Goal: Task Accomplishment & Management: Manage account settings

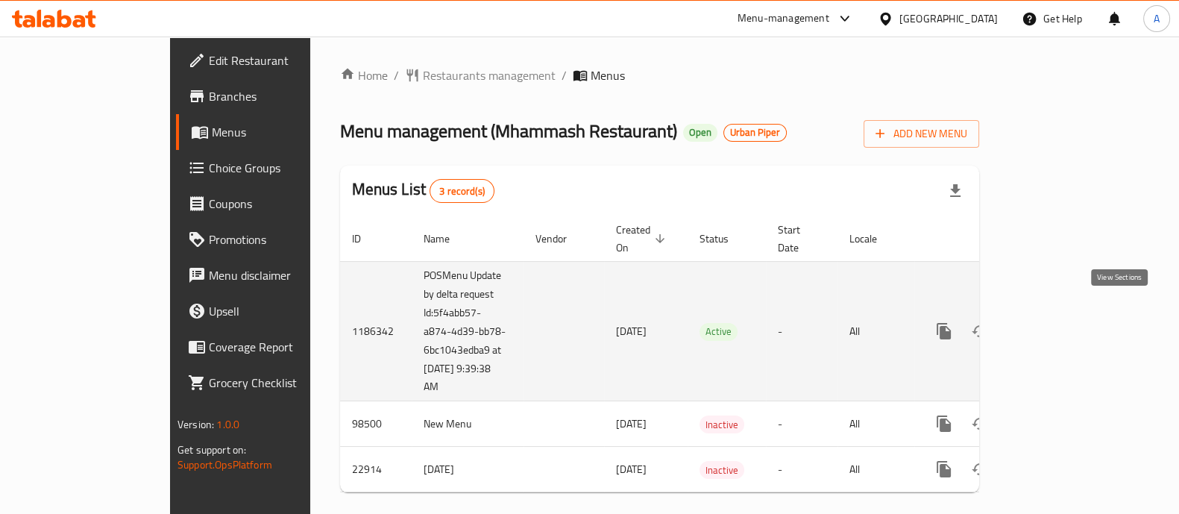
click at [1058, 324] on icon "enhanced table" at bounding box center [1051, 330] width 13 height 13
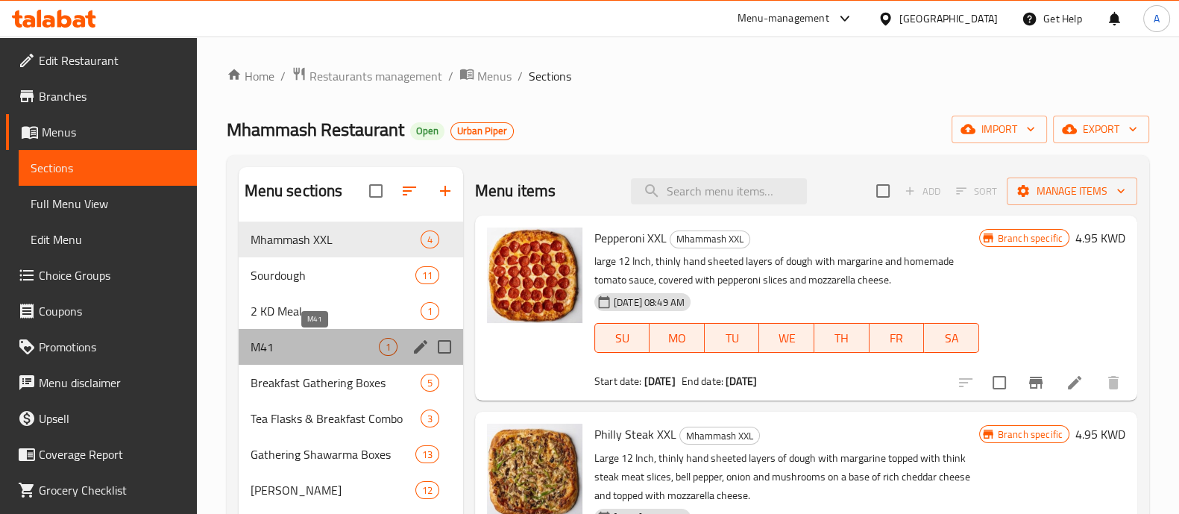
click at [293, 344] on span "M41" at bounding box center [315, 347] width 128 height 18
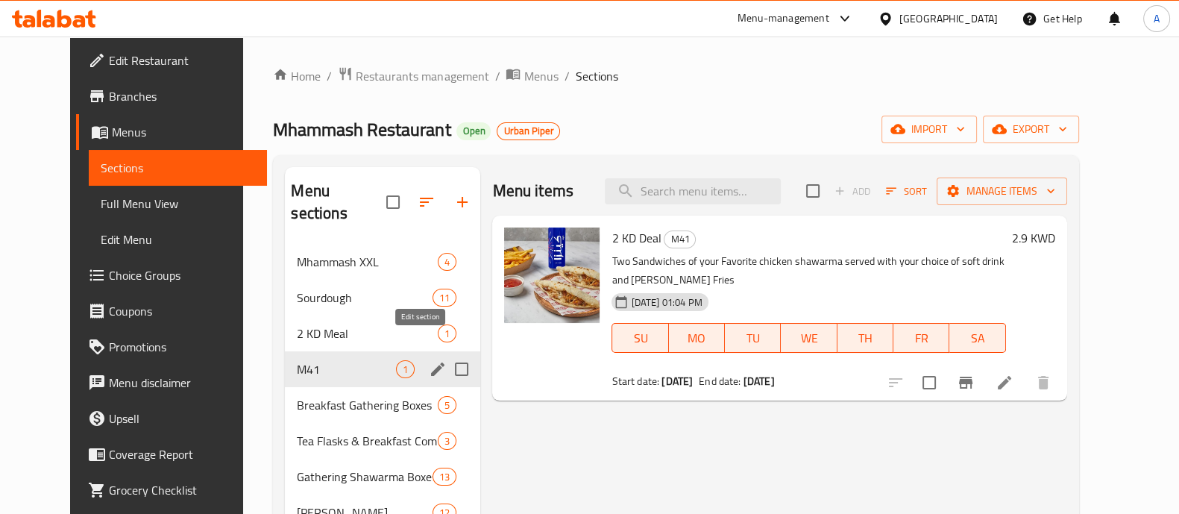
click at [429, 360] on icon "edit" at bounding box center [438, 369] width 18 height 18
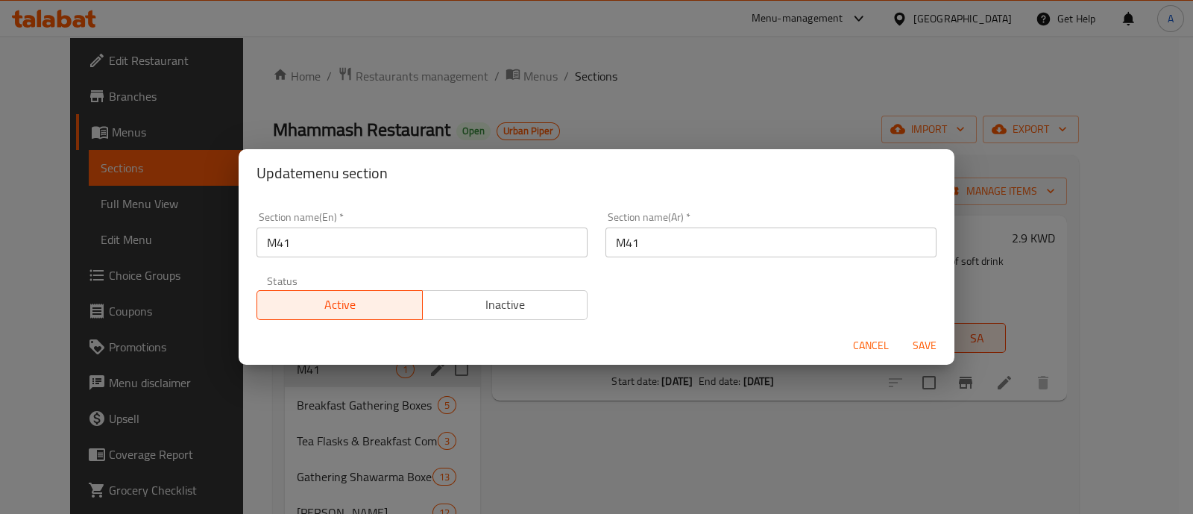
click at [597, 389] on div "Update menu section Section name(En)   * M41 Section name(En) * Section name(Ar…" at bounding box center [596, 257] width 1193 height 514
click at [854, 347] on span "Cancel" at bounding box center [871, 345] width 36 height 19
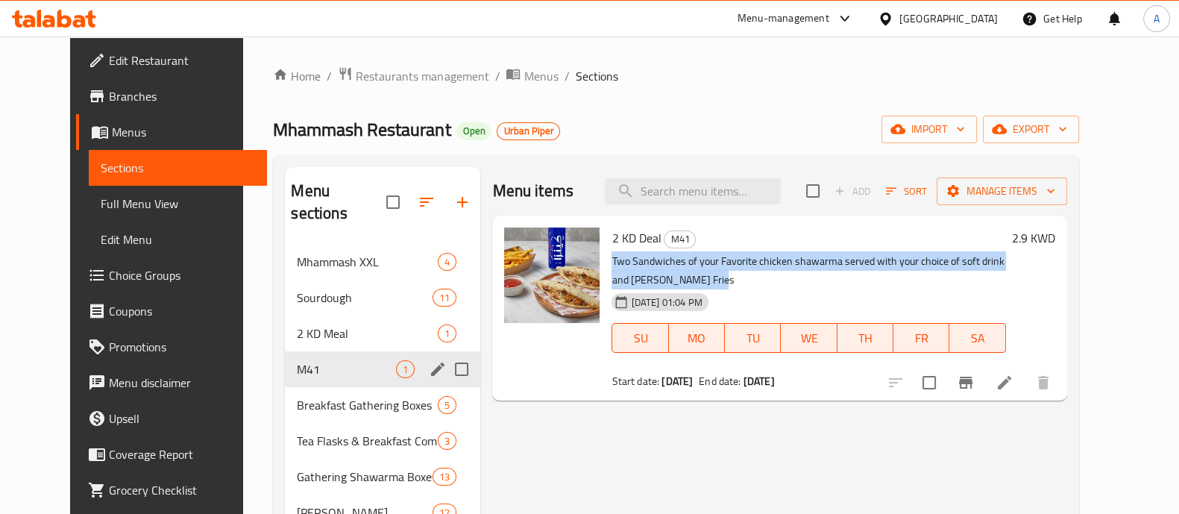
drag, startPoint x: 616, startPoint y: 280, endPoint x: 588, endPoint y: 266, distance: 31.0
click at [606, 266] on div "2 KD Deal M41 Two Sandwiches of your Favorite chicken shawarma served with your…" at bounding box center [809, 308] width 406 height 173
copy p "Two Sandwiches of your Favorite chicken shawarma served with your choice of sof…"
click at [410, 77] on span "Restaurants management" at bounding box center [422, 76] width 133 height 18
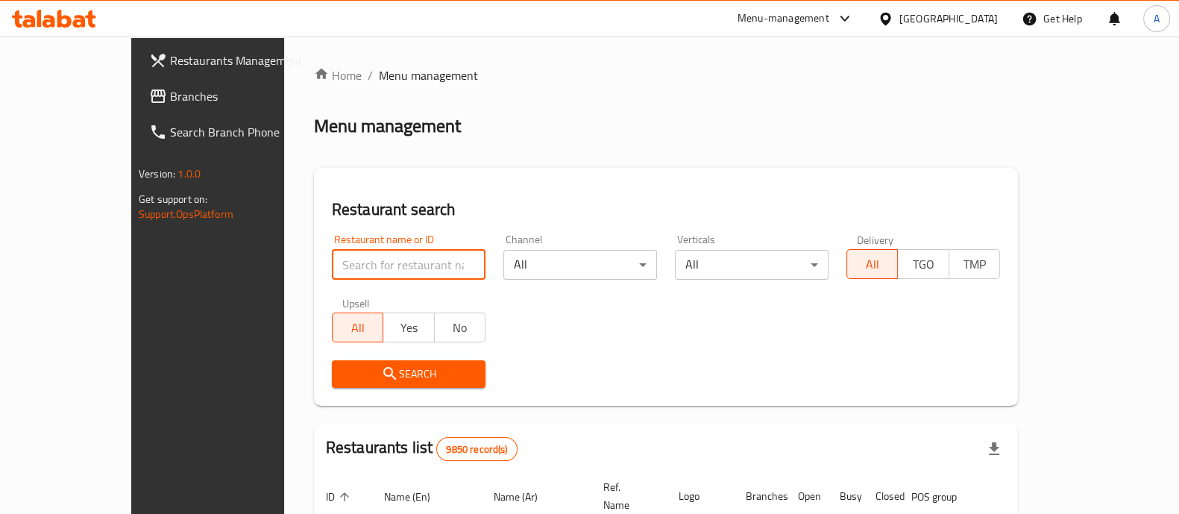
click at [332, 276] on input "search" at bounding box center [409, 265] width 154 height 30
type input "mhammash"
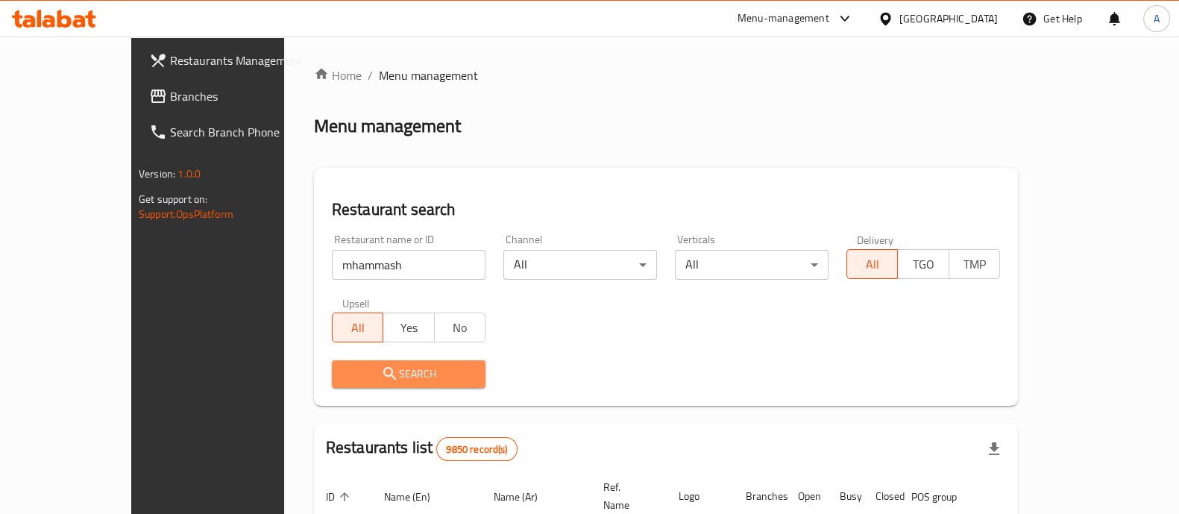
click at [374, 368] on span "Search" at bounding box center [409, 374] width 130 height 19
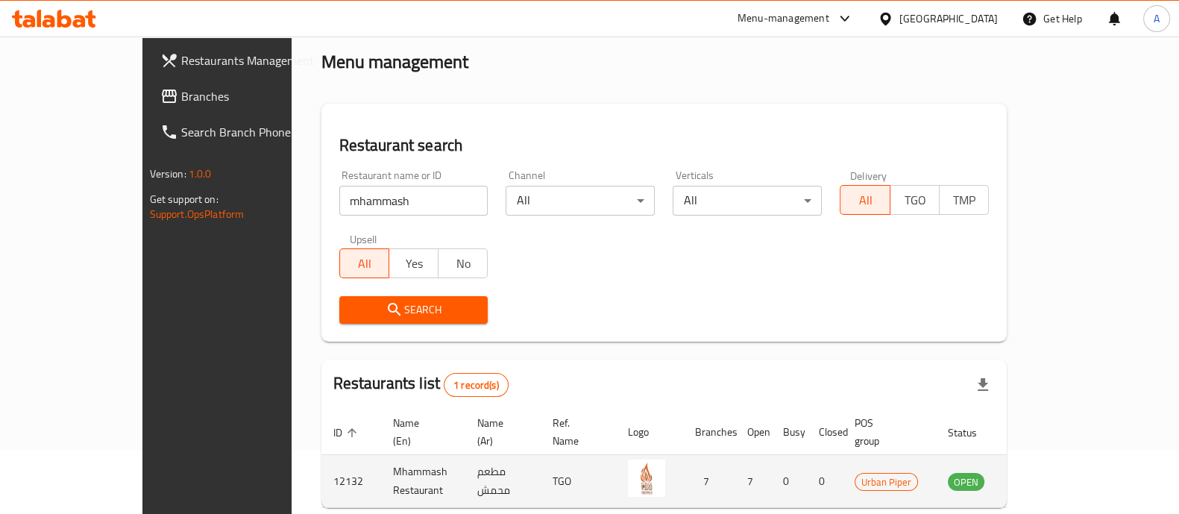
scroll to position [122, 0]
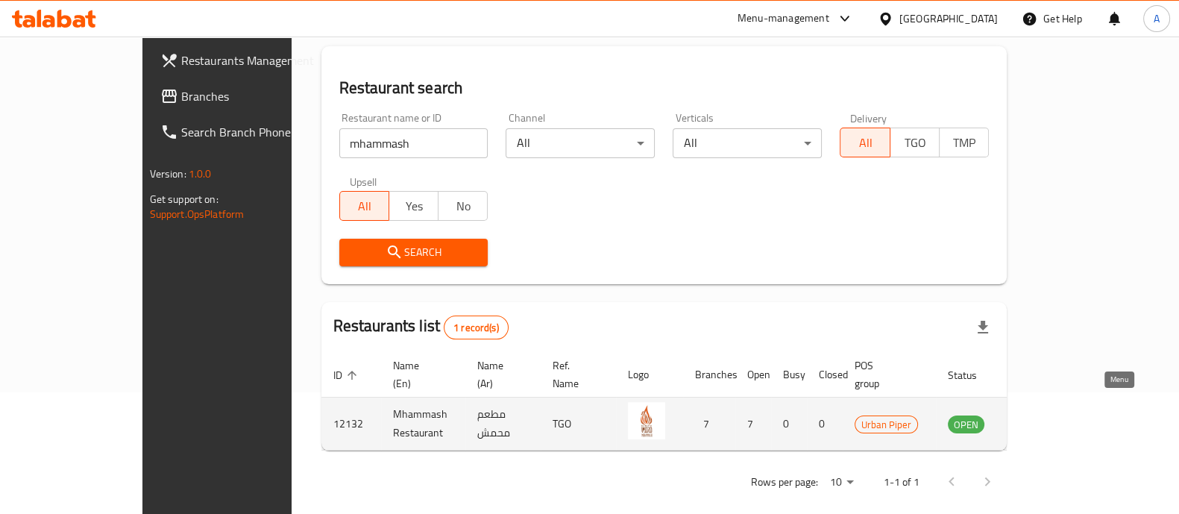
click at [1044, 415] on icon "enhanced table" at bounding box center [1035, 424] width 18 height 18
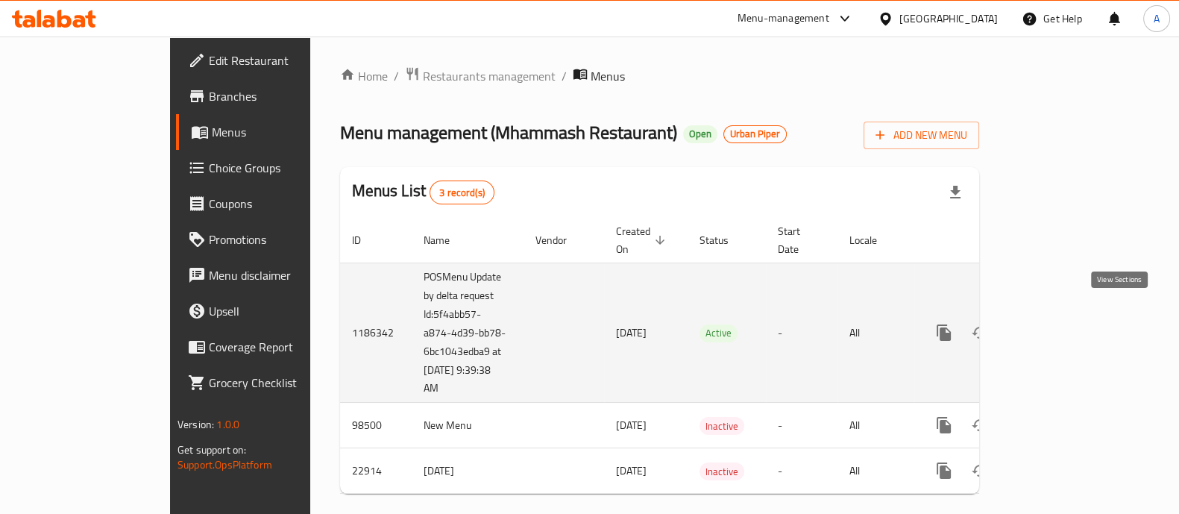
click at [1061, 324] on icon "enhanced table" at bounding box center [1052, 333] width 18 height 18
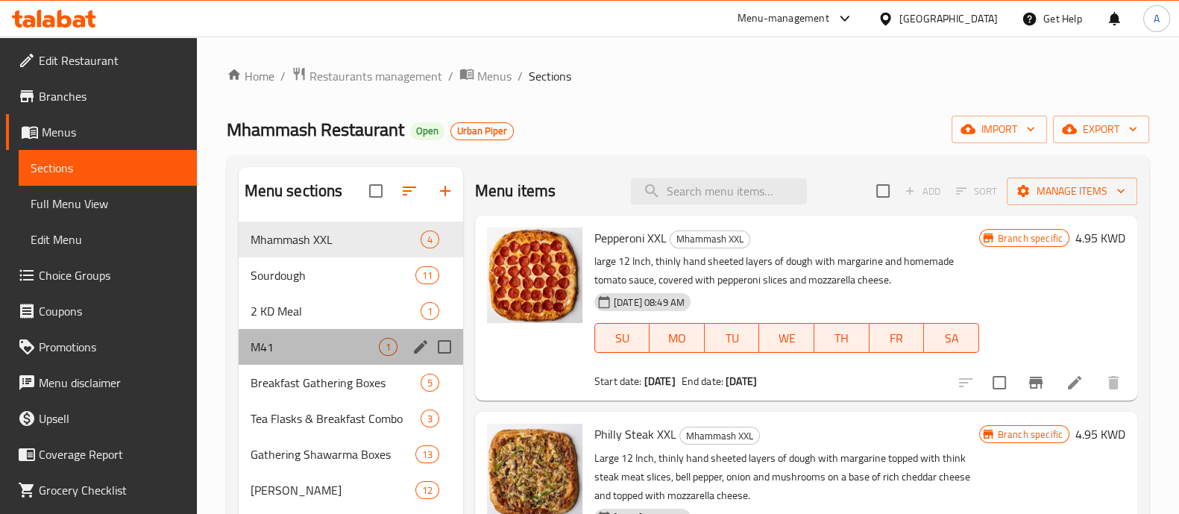
click at [321, 334] on div "M41 1" at bounding box center [351, 347] width 224 height 36
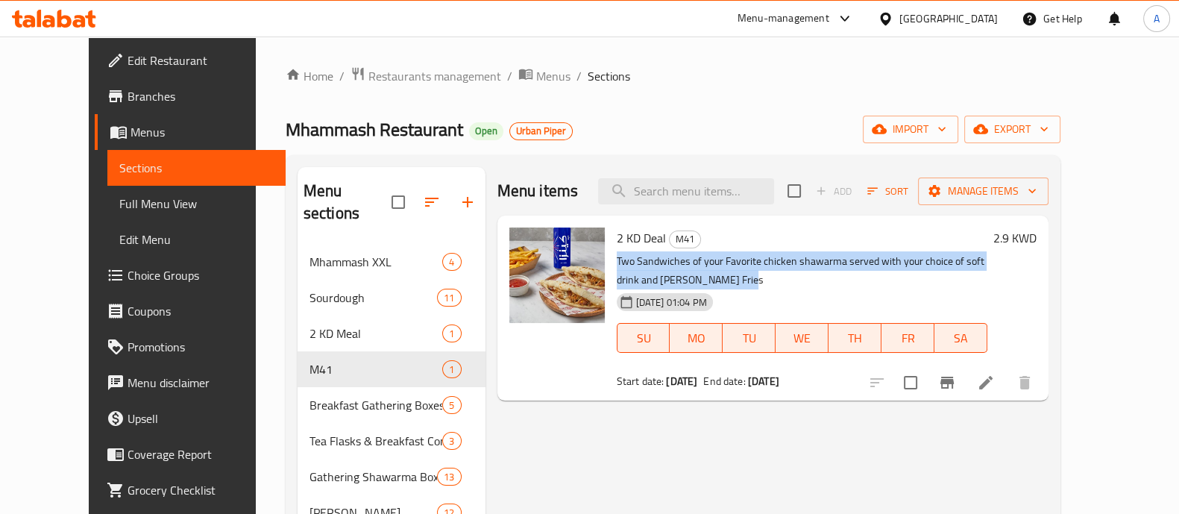
drag, startPoint x: 625, startPoint y: 273, endPoint x: 594, endPoint y: 255, distance: 35.4
click at [617, 255] on p "Two Sandwiches of your Favorite chicken shawarma served with your choice of sof…" at bounding box center [802, 270] width 371 height 37
copy p "Two Sandwiches of your Favorite chicken shawarma served with your choice of sof…"
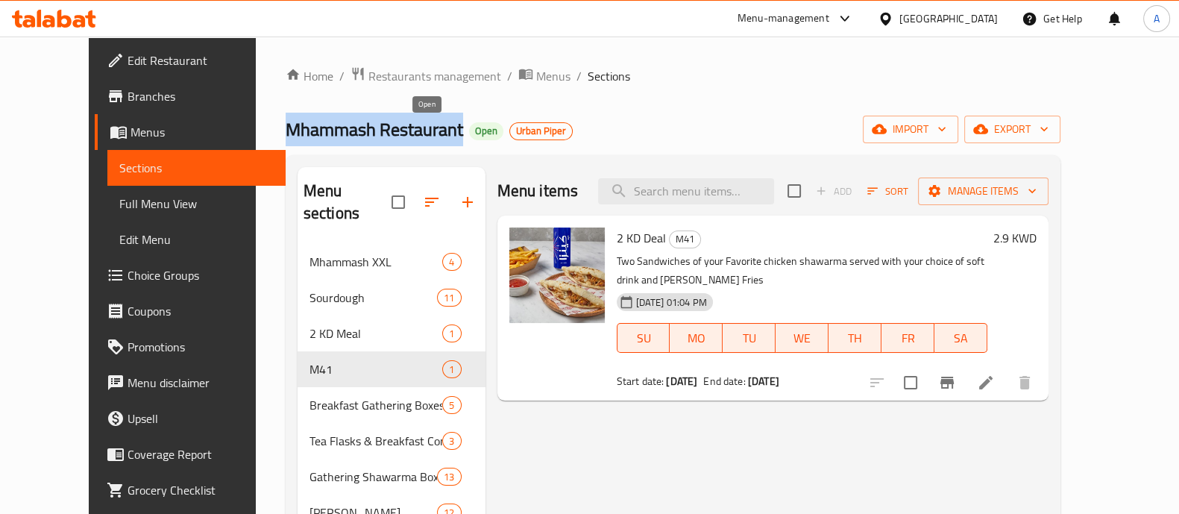
drag, startPoint x: 228, startPoint y: 131, endPoint x: 412, endPoint y: 125, distance: 183.6
click at [412, 125] on h2 "Mhammash Restaurant Open Urban Piper" at bounding box center [429, 130] width 287 height 24
copy span "Mhammash Restaurant"
click at [400, 69] on span "Restaurants management" at bounding box center [434, 76] width 133 height 18
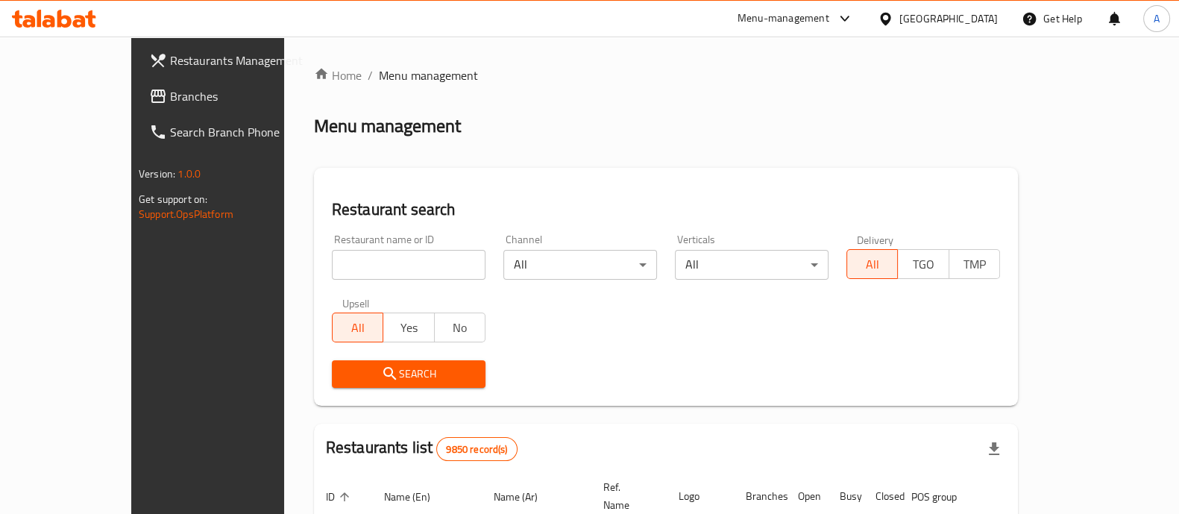
click at [348, 264] on input "search" at bounding box center [409, 265] width 154 height 30
type input "Boordqa"
click at [358, 378] on span "Search" at bounding box center [409, 374] width 130 height 19
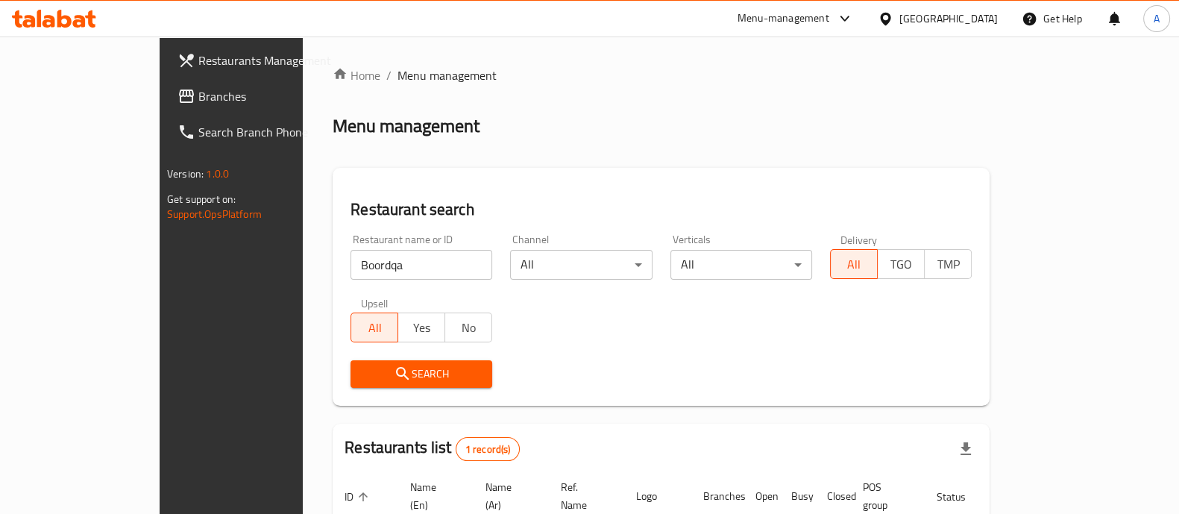
scroll to position [122, 0]
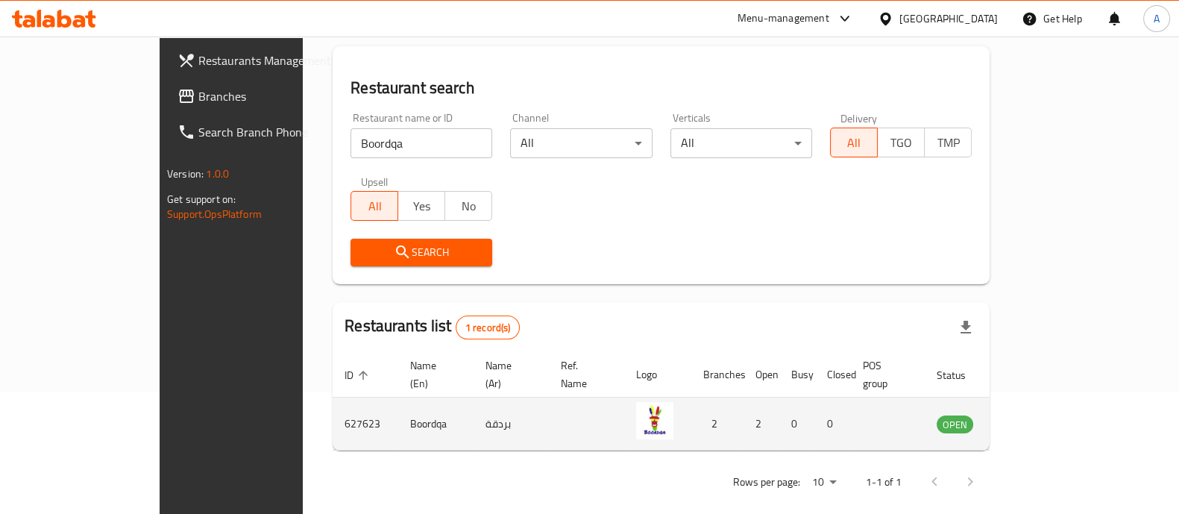
click at [1055, 409] on td "enhanced table" at bounding box center [1028, 424] width 51 height 53
click at [1033, 415] on icon "enhanced table" at bounding box center [1024, 424] width 18 height 18
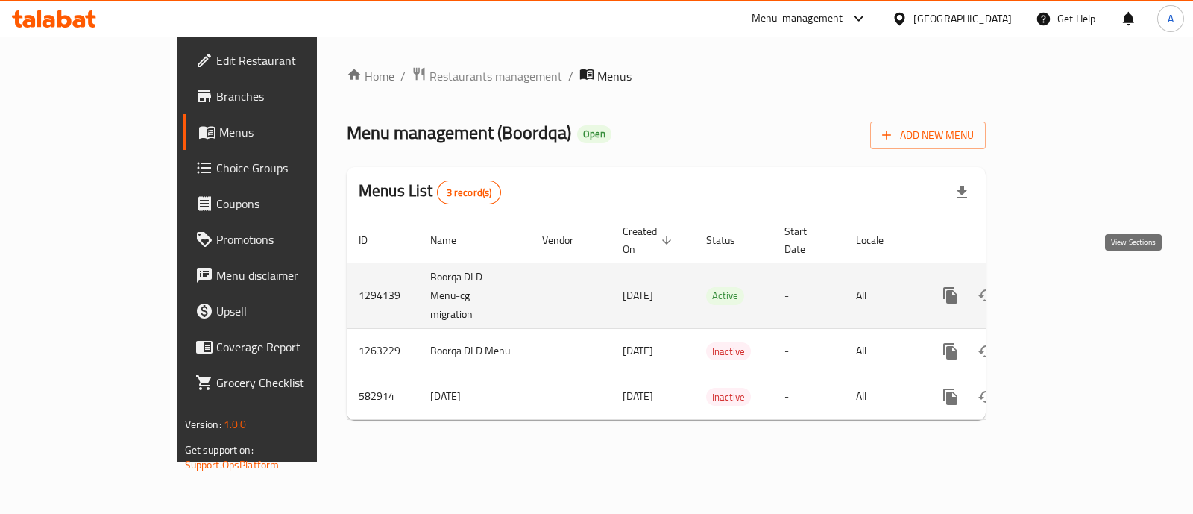
click at [1067, 286] on icon "enhanced table" at bounding box center [1058, 295] width 18 height 18
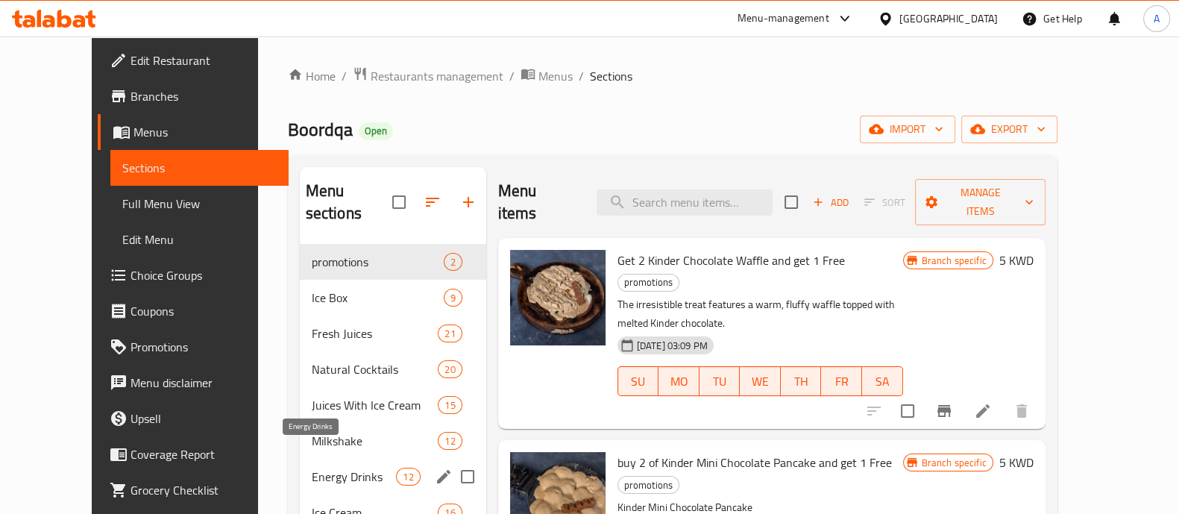
scroll to position [92, 0]
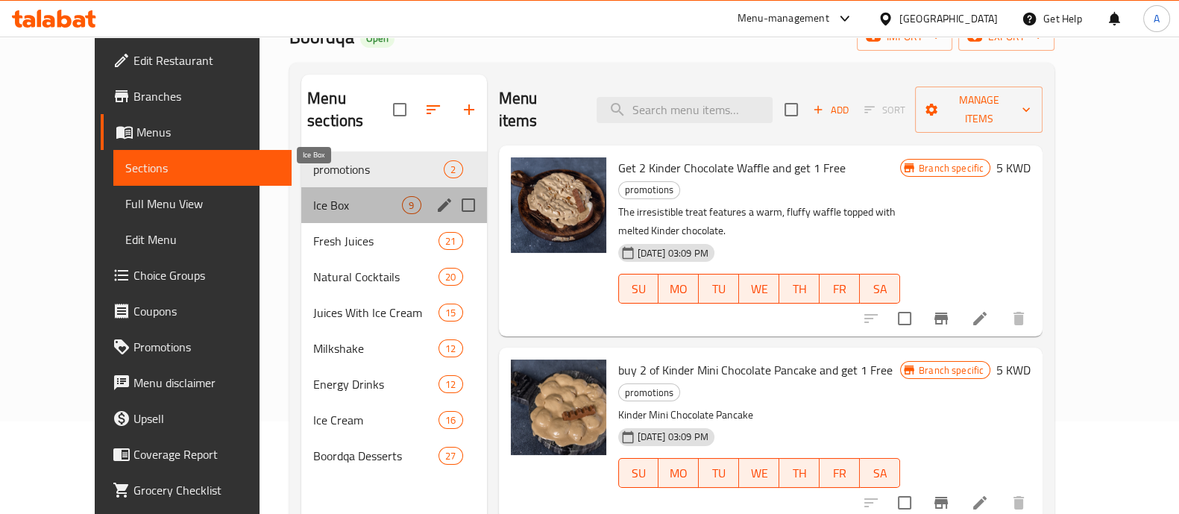
click at [313, 196] on span "Ice Box" at bounding box center [357, 205] width 89 height 18
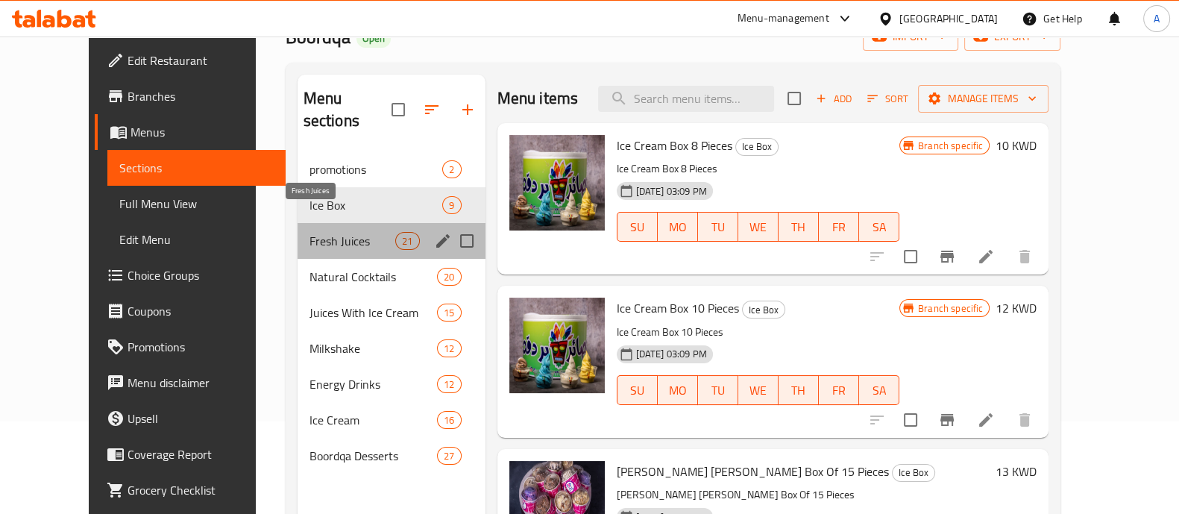
click at [310, 232] on span "Fresh Juices" at bounding box center [353, 241] width 87 height 18
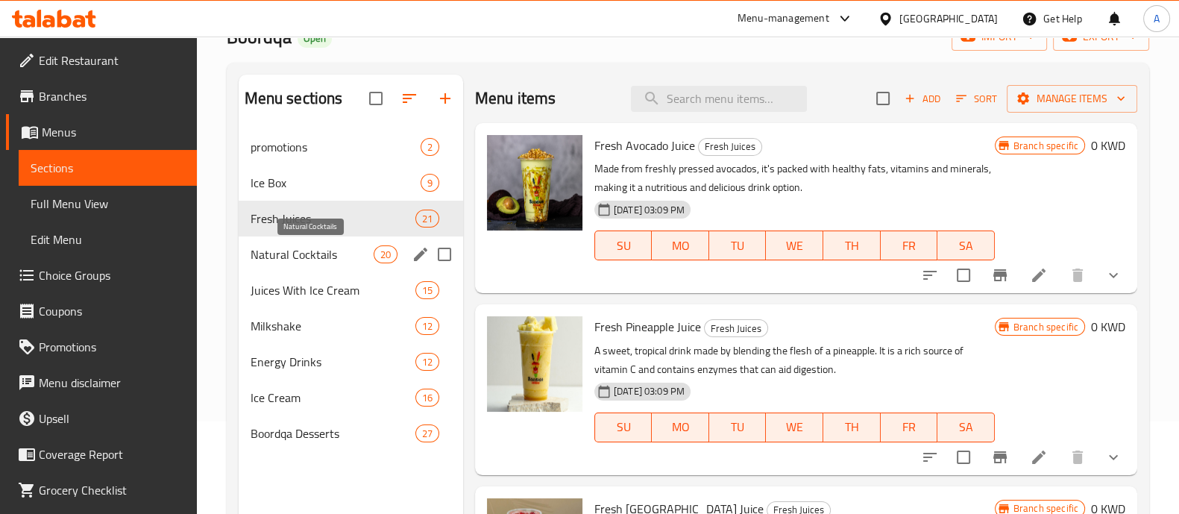
click at [289, 260] on span "Natural Cocktails" at bounding box center [312, 254] width 123 height 18
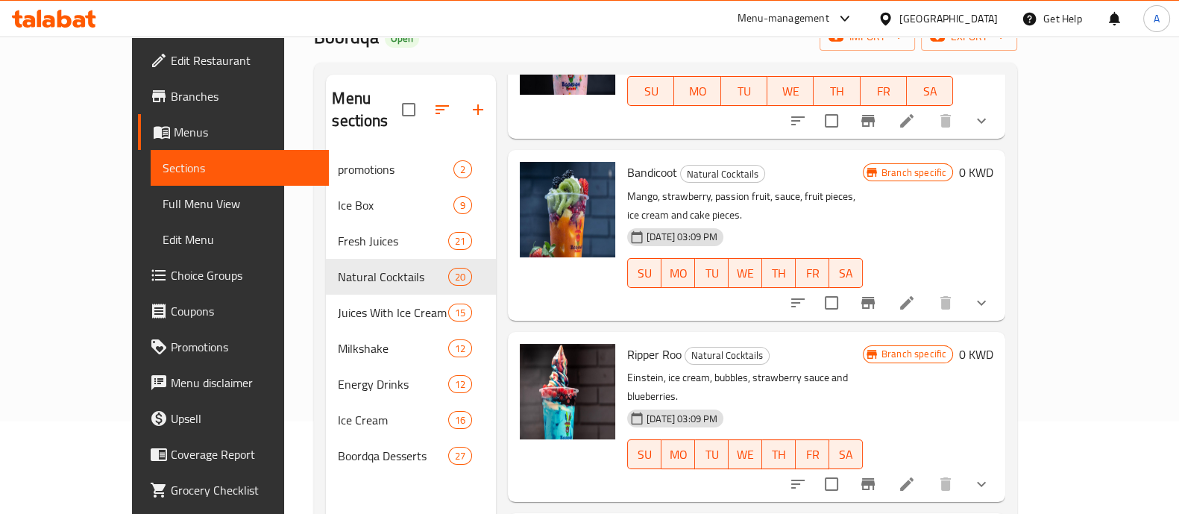
scroll to position [372, 0]
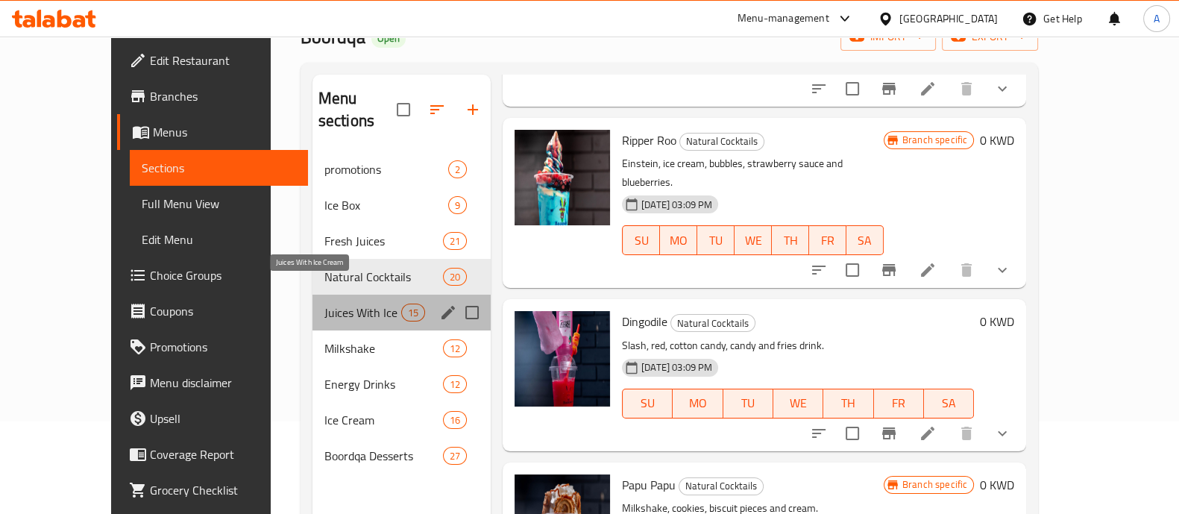
click at [324, 304] on span "Juices With Ice Cream" at bounding box center [362, 313] width 77 height 18
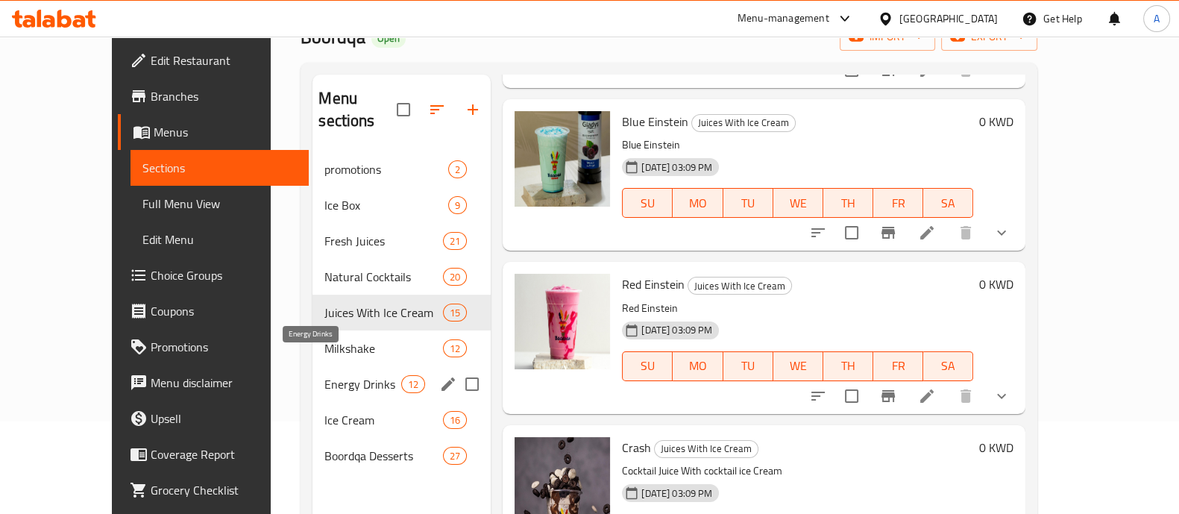
click at [324, 375] on span "Energy Drinks" at bounding box center [362, 384] width 77 height 18
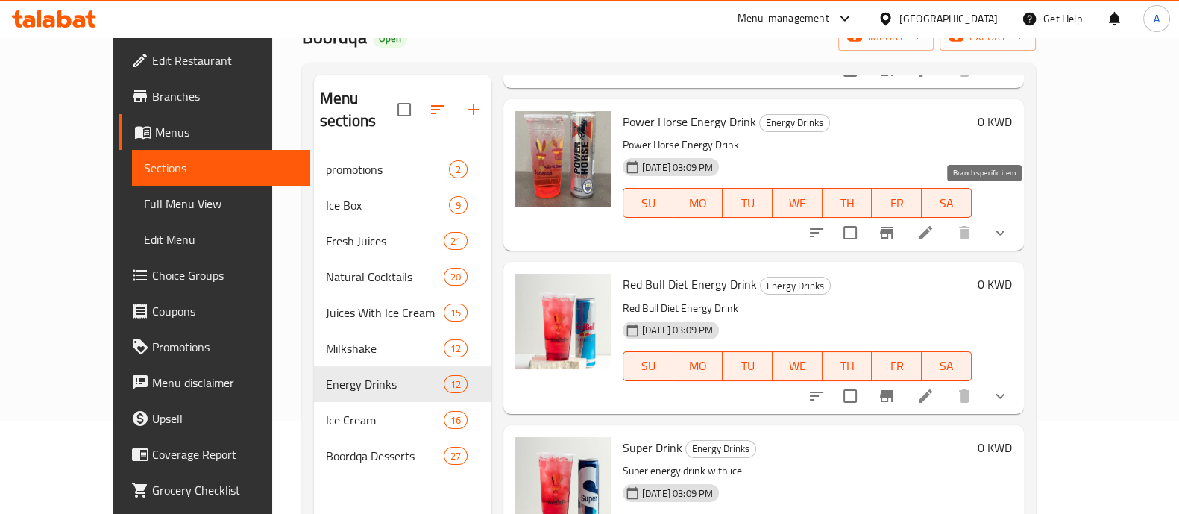
click at [894, 227] on icon "Branch-specific-item" at bounding box center [886, 233] width 13 height 12
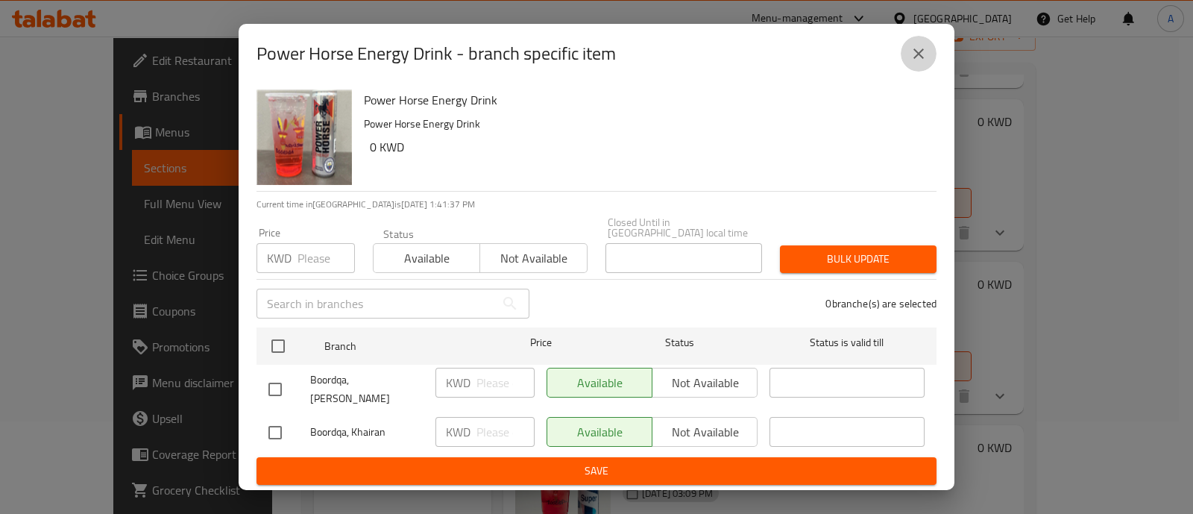
click at [917, 61] on icon "close" at bounding box center [919, 54] width 18 height 18
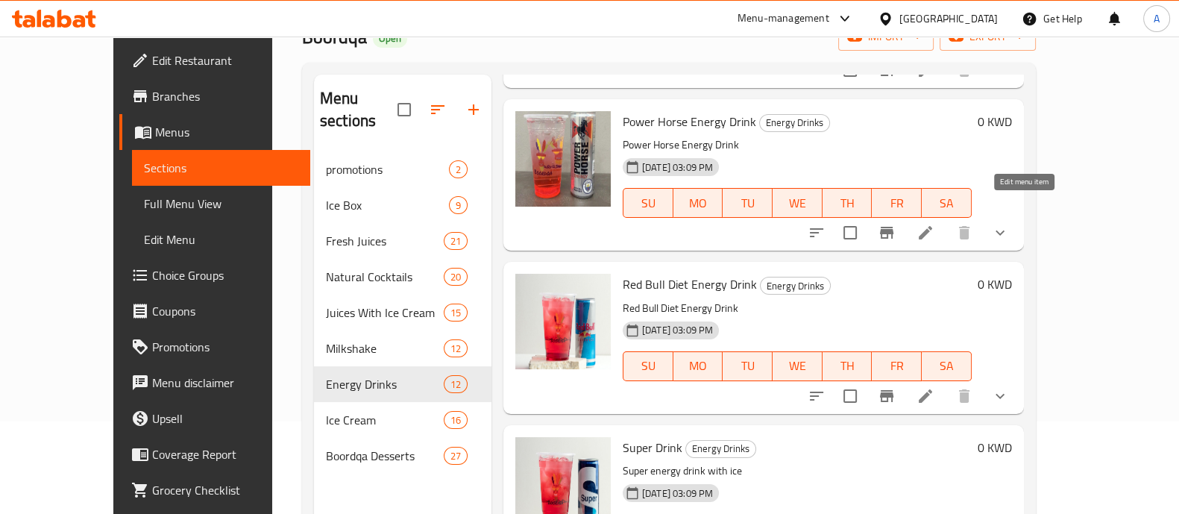
click at [935, 224] on icon at bounding box center [926, 233] width 18 height 18
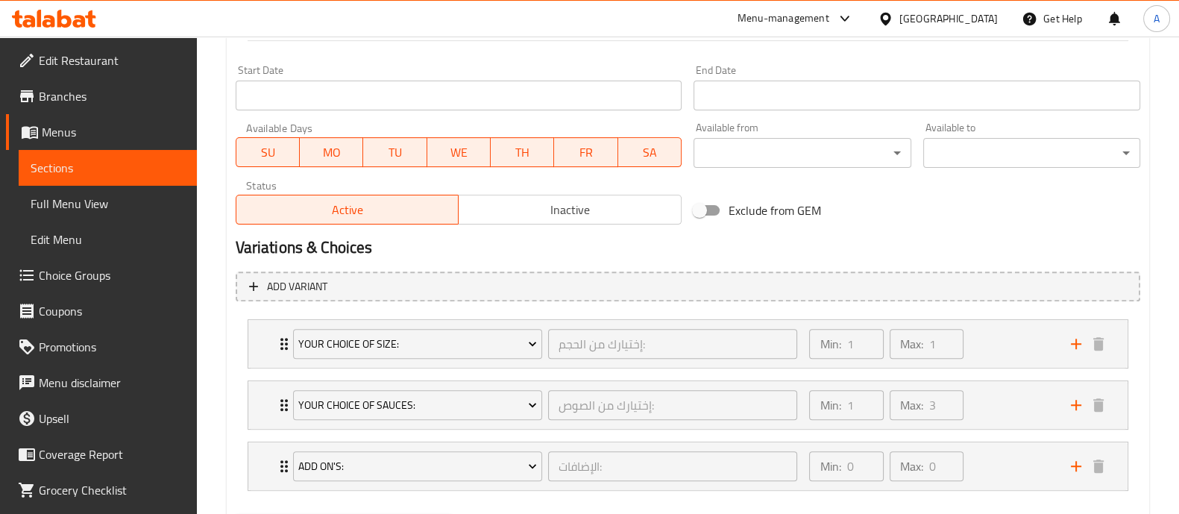
scroll to position [652, 0]
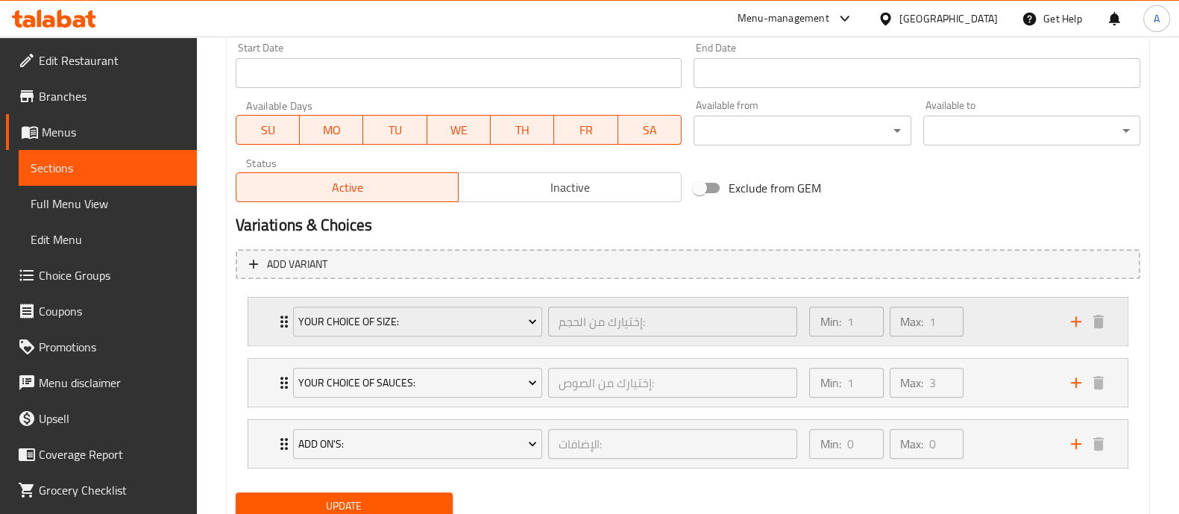
click at [280, 320] on icon "Expand" at bounding box center [283, 321] width 7 height 12
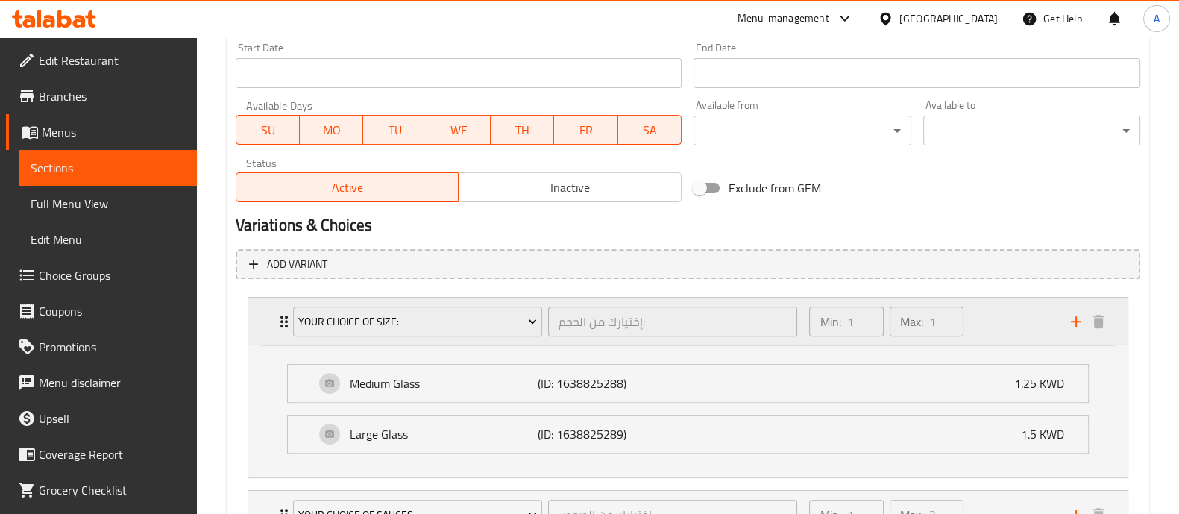
click at [286, 320] on div "Your Choice Of Size: إختيارك من الحجم: ​" at bounding box center [545, 322] width 523 height 48
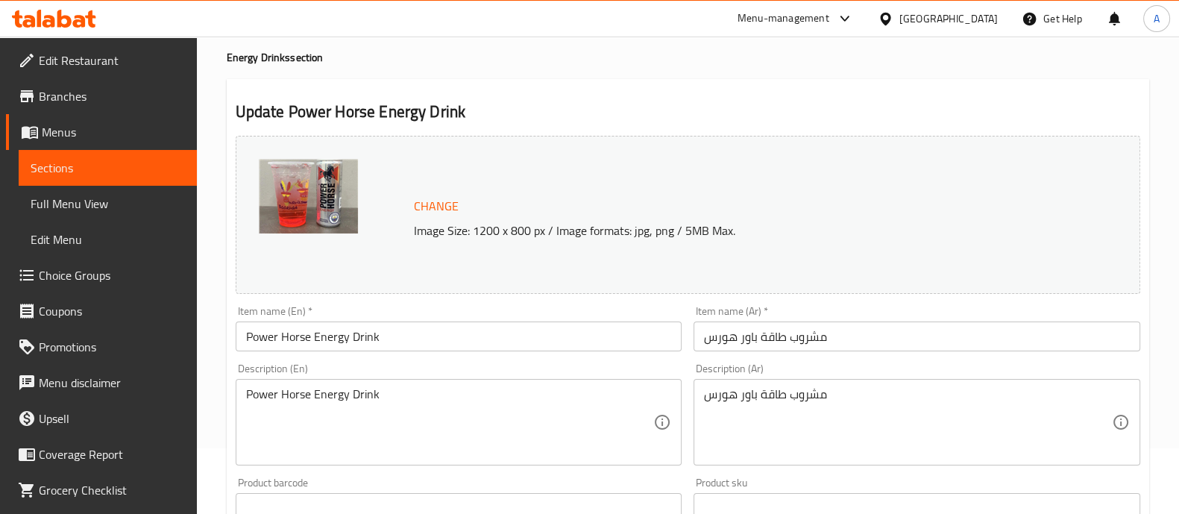
scroll to position [0, 0]
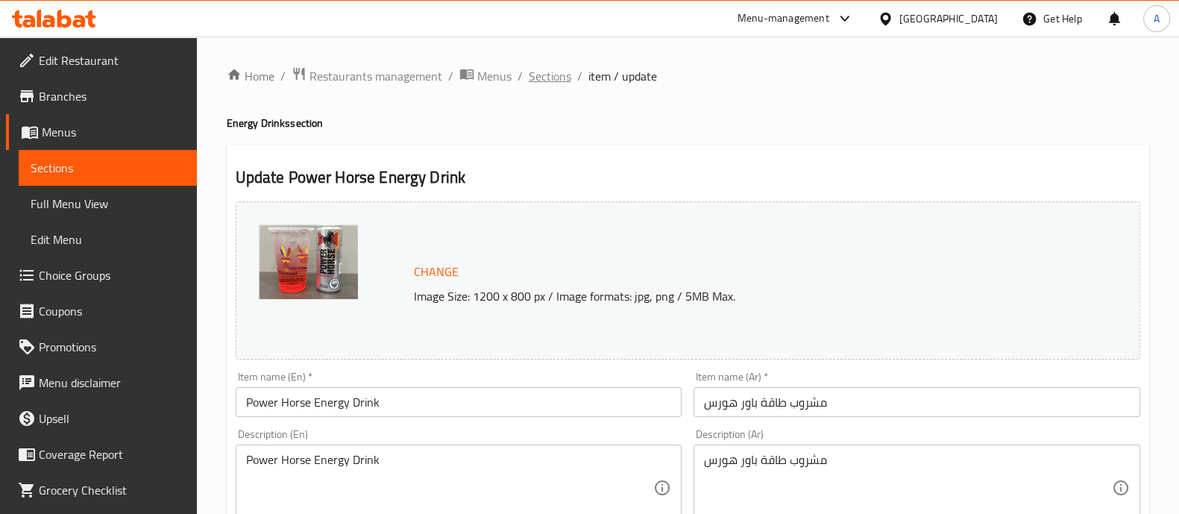
click at [544, 79] on span "Sections" at bounding box center [550, 76] width 43 height 18
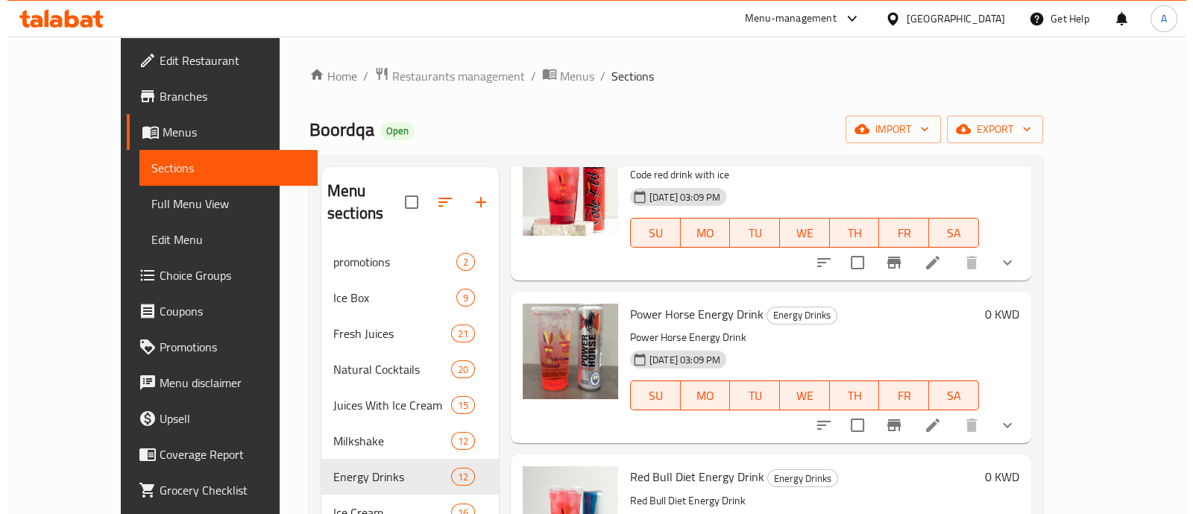
scroll to position [280, 0]
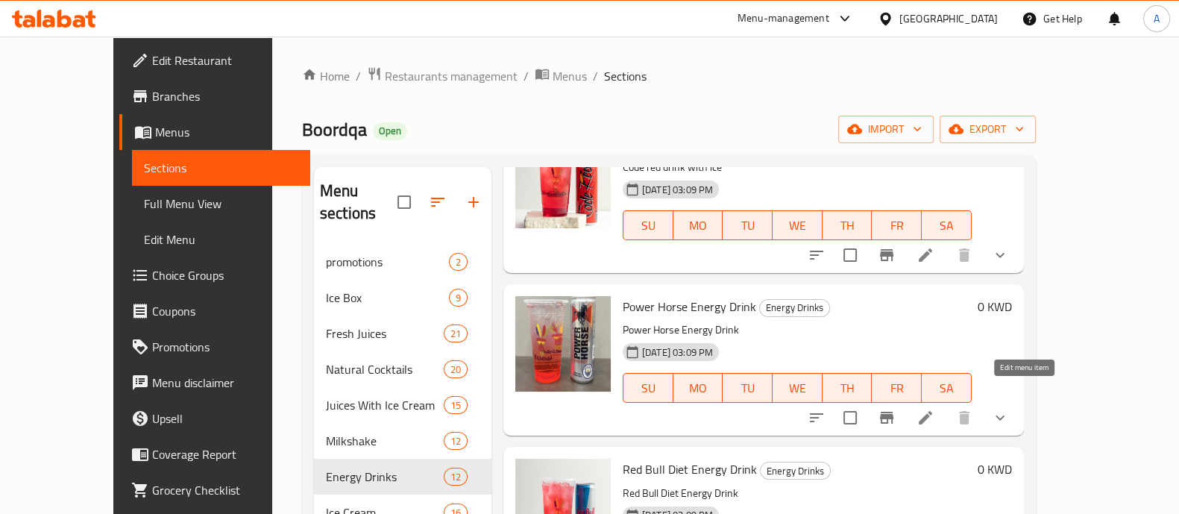
click at [932, 411] on icon at bounding box center [925, 417] width 13 height 13
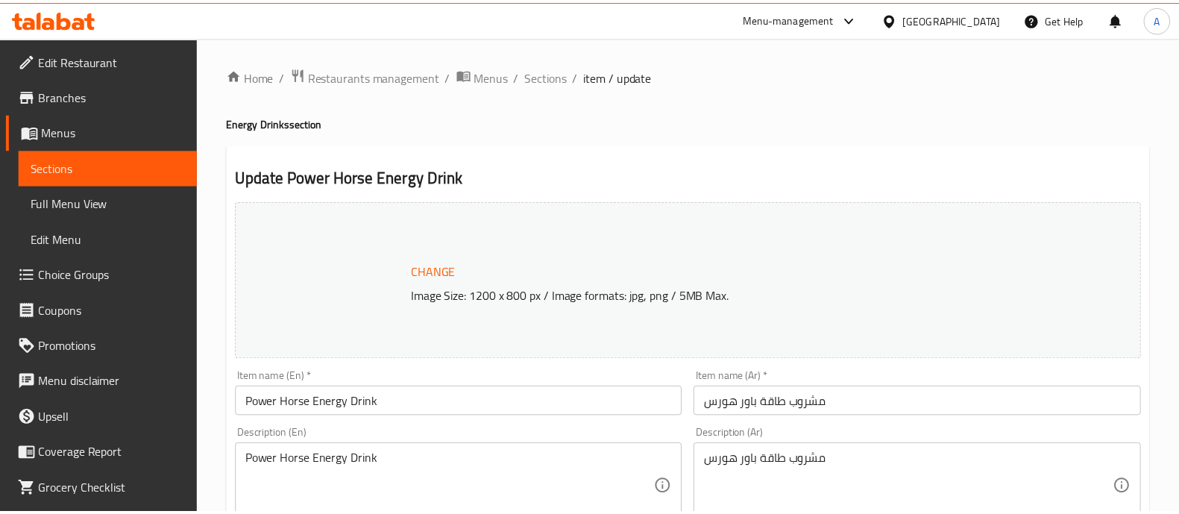
scroll to position [707, 0]
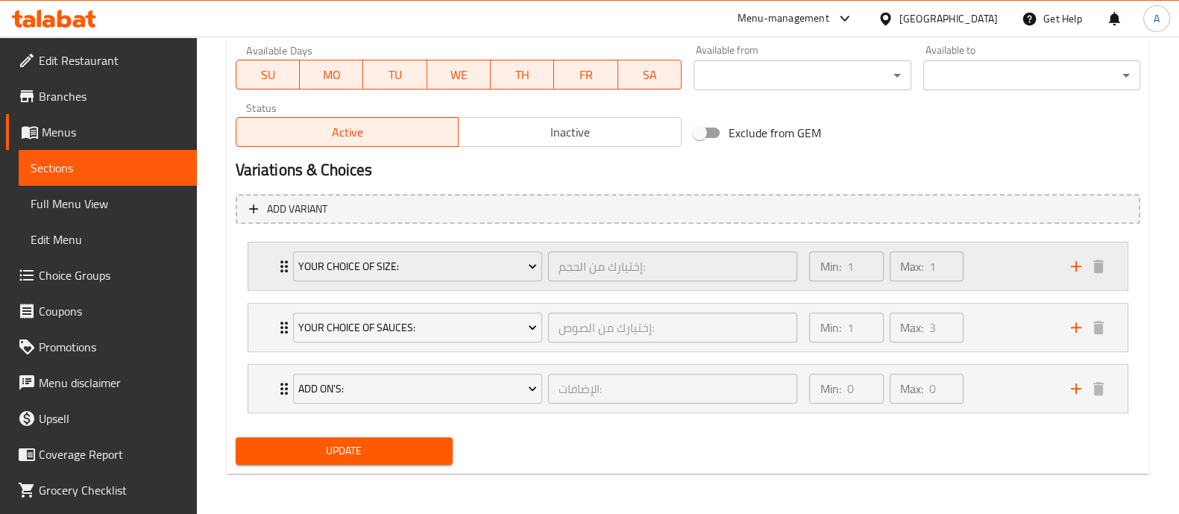
click at [283, 266] on icon "Expand" at bounding box center [284, 266] width 18 height 18
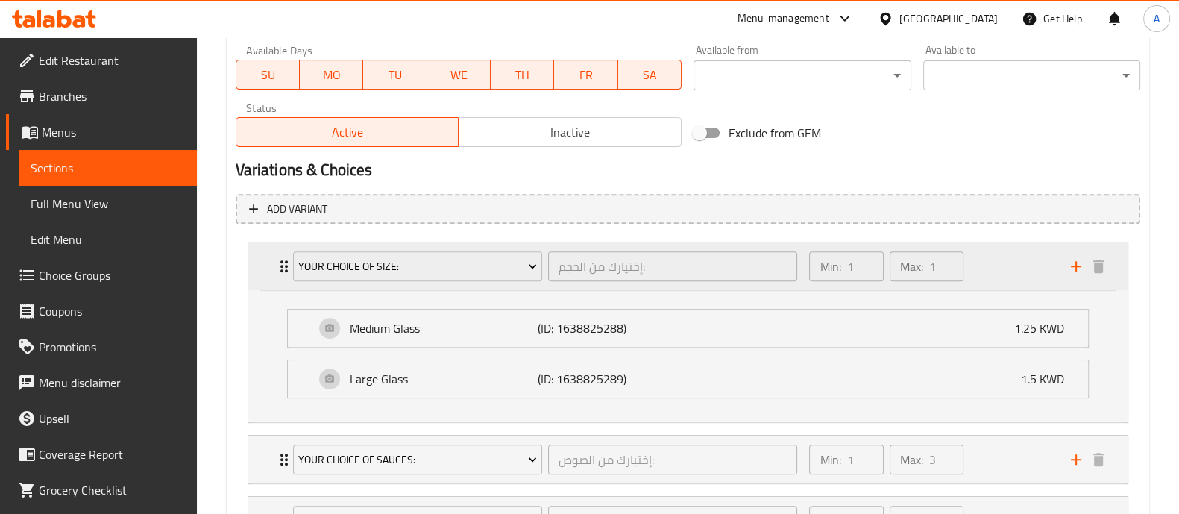
click at [283, 266] on icon "Expand" at bounding box center [284, 266] width 18 height 18
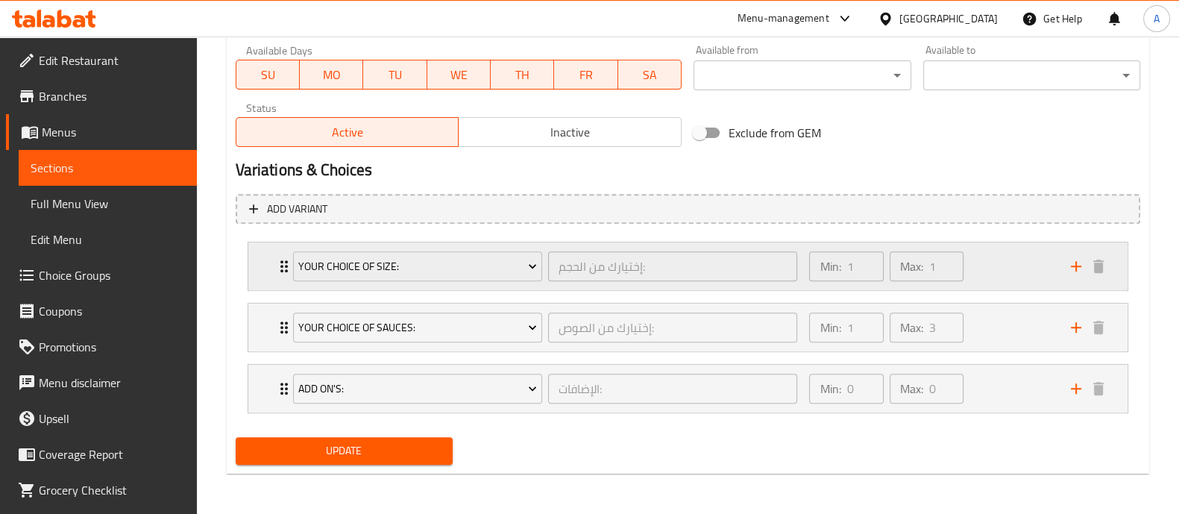
click at [283, 266] on icon "Expand" at bounding box center [284, 266] width 18 height 18
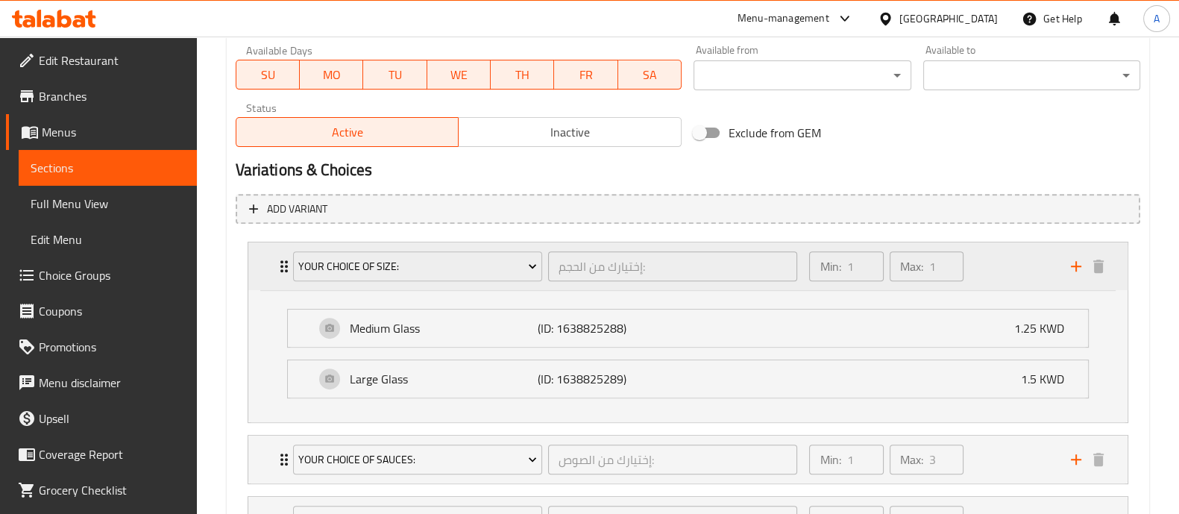
click at [283, 266] on icon "Expand" at bounding box center [284, 266] width 18 height 18
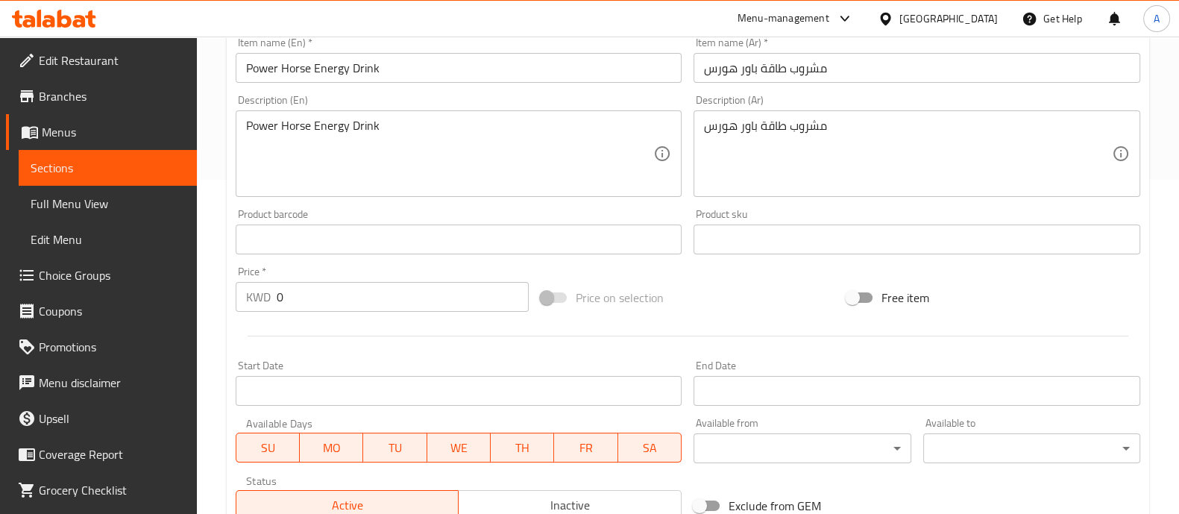
scroll to position [0, 0]
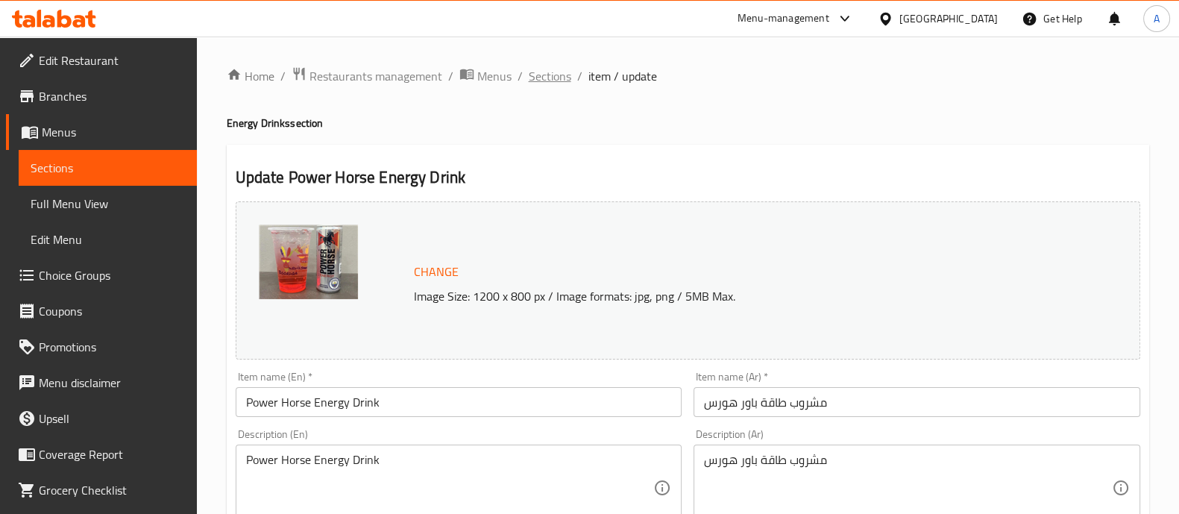
click at [548, 75] on span "Sections" at bounding box center [550, 76] width 43 height 18
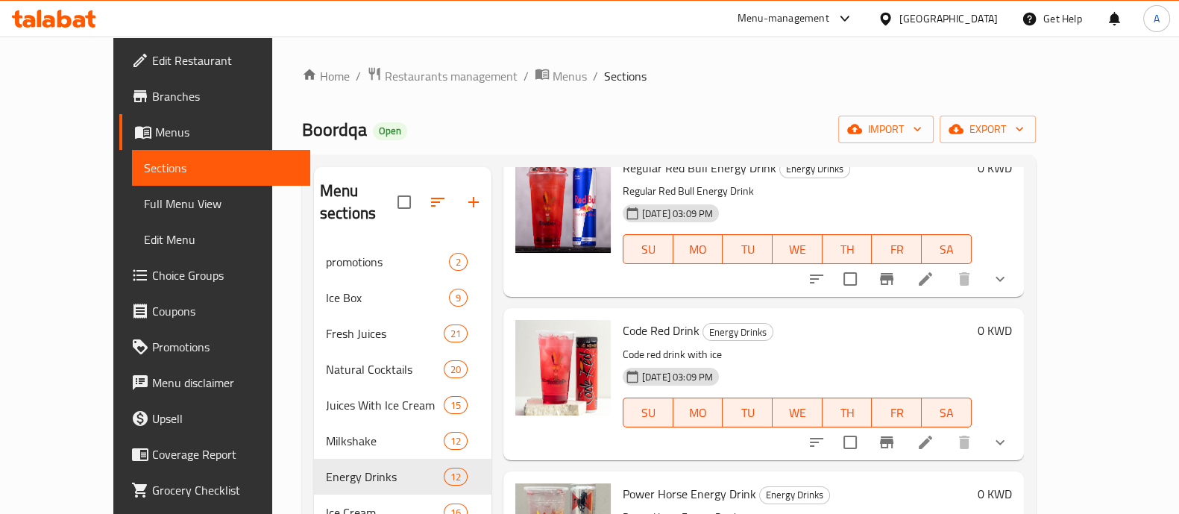
scroll to position [186, 0]
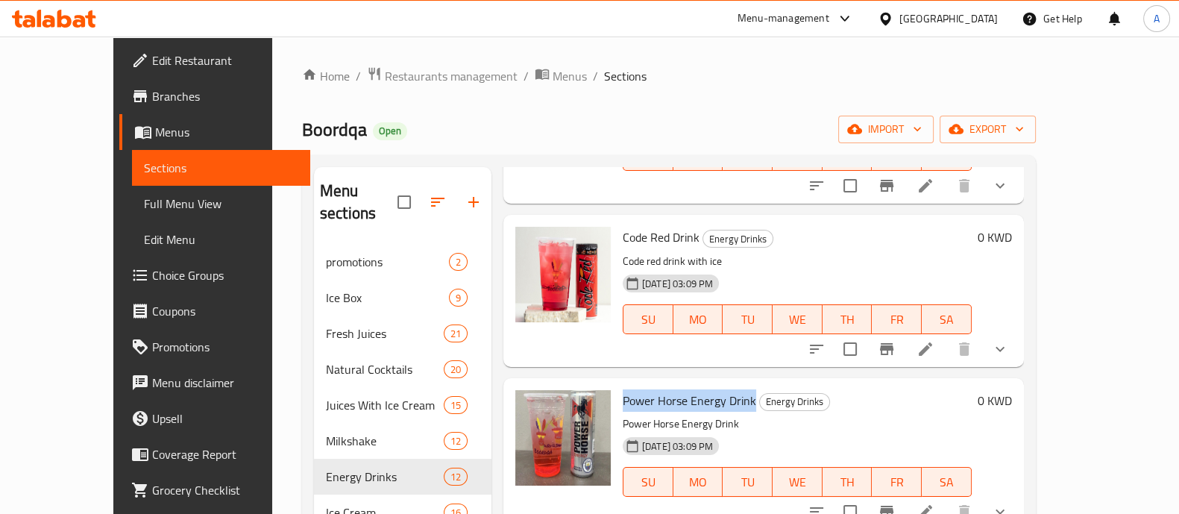
drag, startPoint x: 592, startPoint y: 370, endPoint x: 726, endPoint y: 380, distance: 133.9
click at [726, 384] on div "Power Horse Energy Drink Energy Drinks Power Horse Energy Drink [DATE] 03:09 PM…" at bounding box center [797, 453] width 361 height 139
copy span "Power Horse Energy Drink"
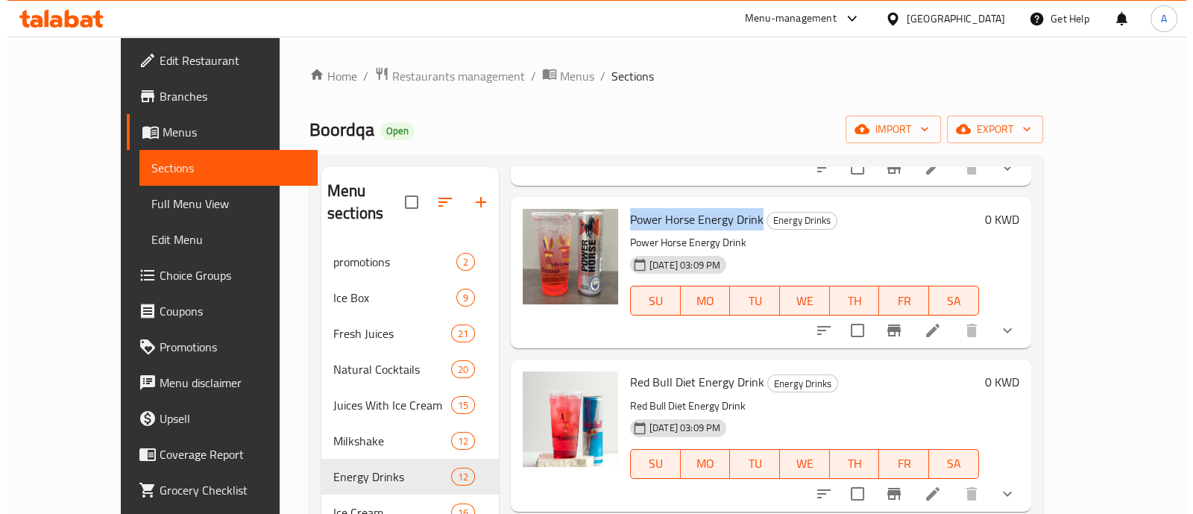
scroll to position [372, 0]
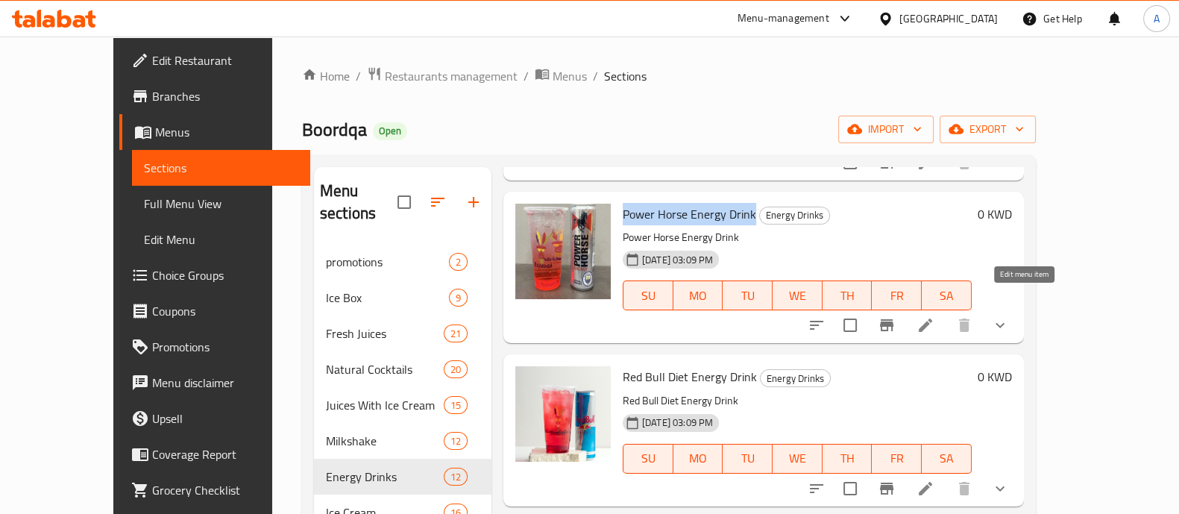
click at [932, 318] on icon at bounding box center [925, 324] width 13 height 13
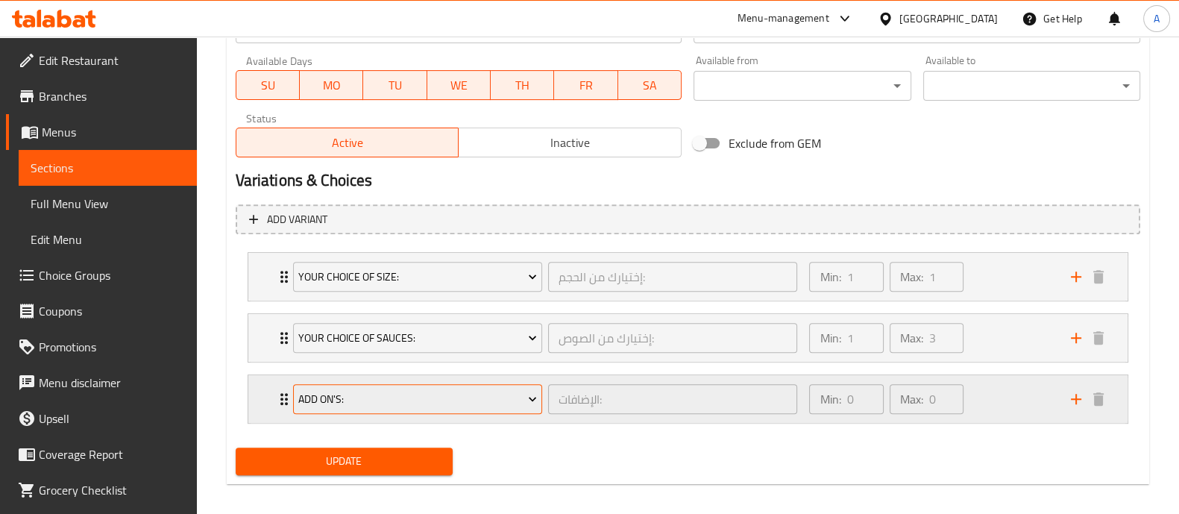
scroll to position [707, 0]
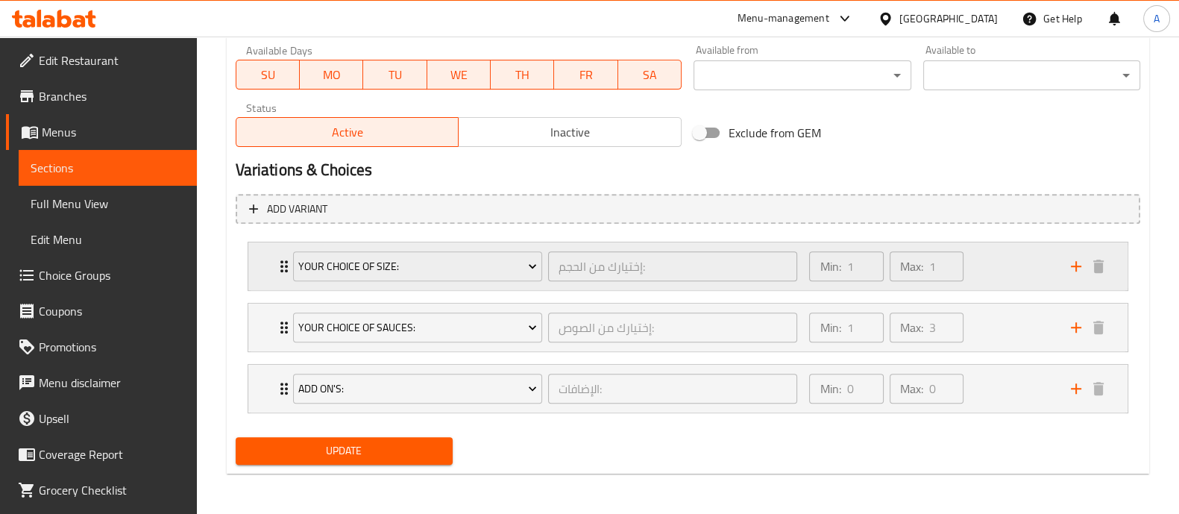
click at [284, 268] on div "Your Choice Of Size: إختيارك من الحجم: ​" at bounding box center [545, 266] width 523 height 48
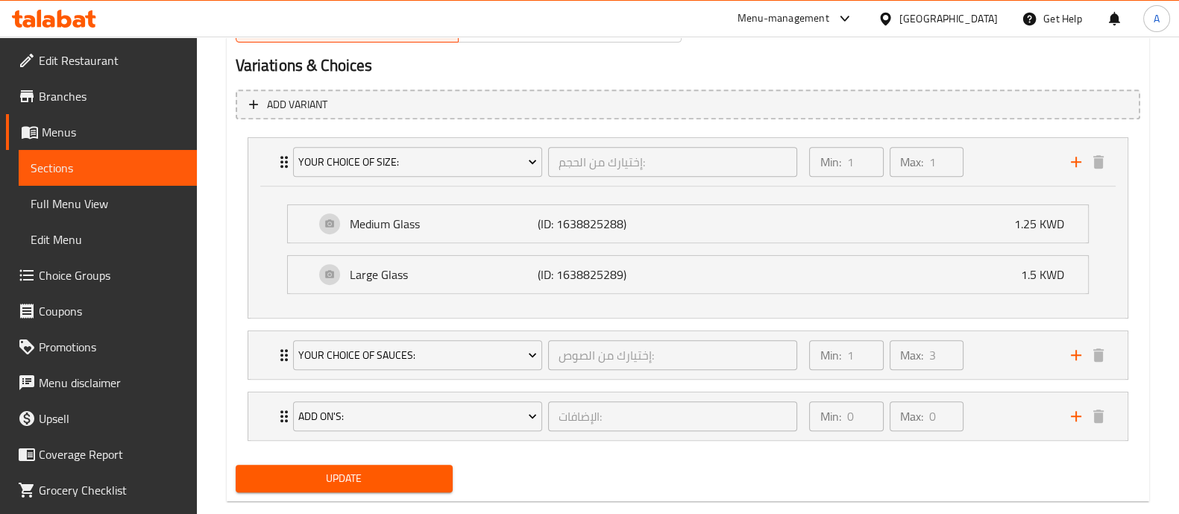
scroll to position [839, 0]
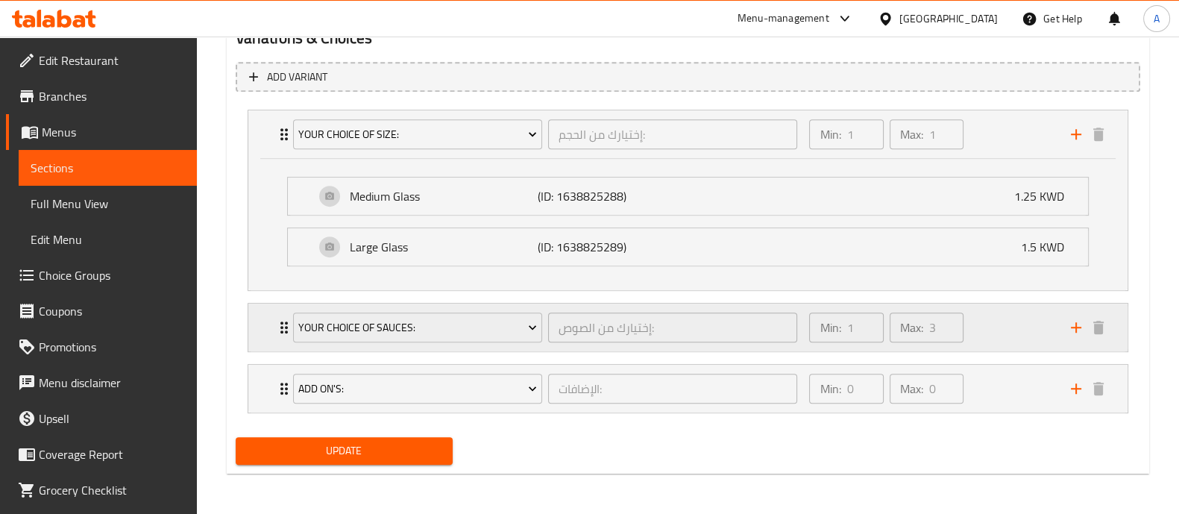
click at [275, 315] on div "Your Choice Of Sauces: إختيارك من الصوص: ​ Min: 1 ​ Max: 3 ​" at bounding box center [692, 328] width 835 height 48
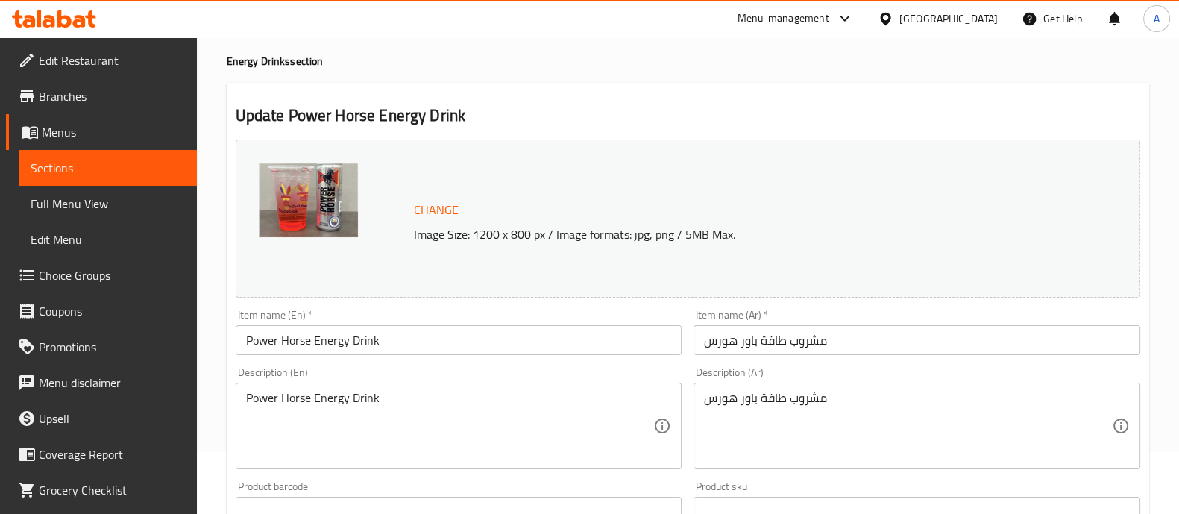
scroll to position [0, 0]
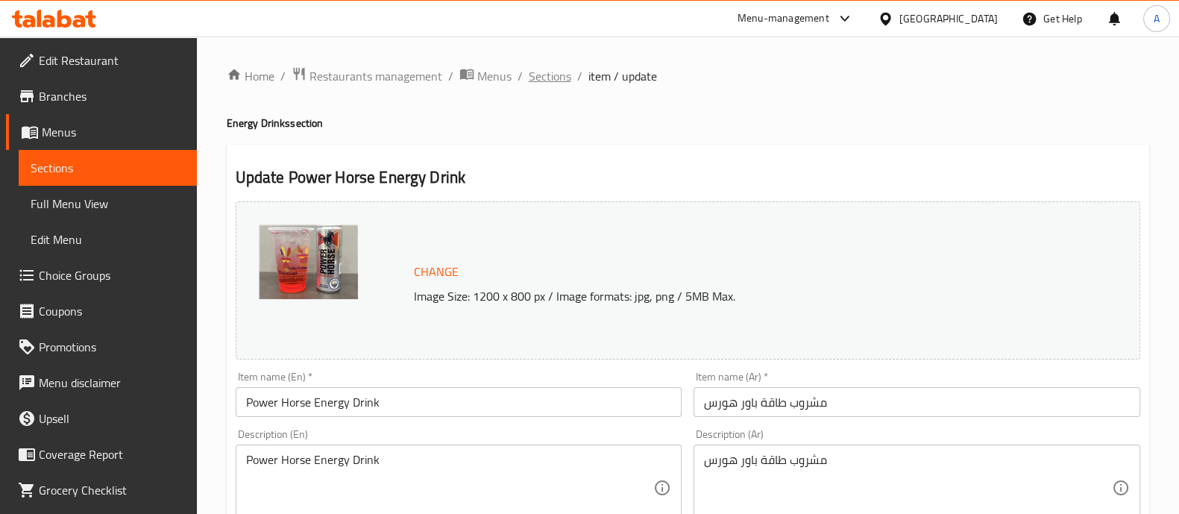
click at [550, 70] on span "Sections" at bounding box center [550, 76] width 43 height 18
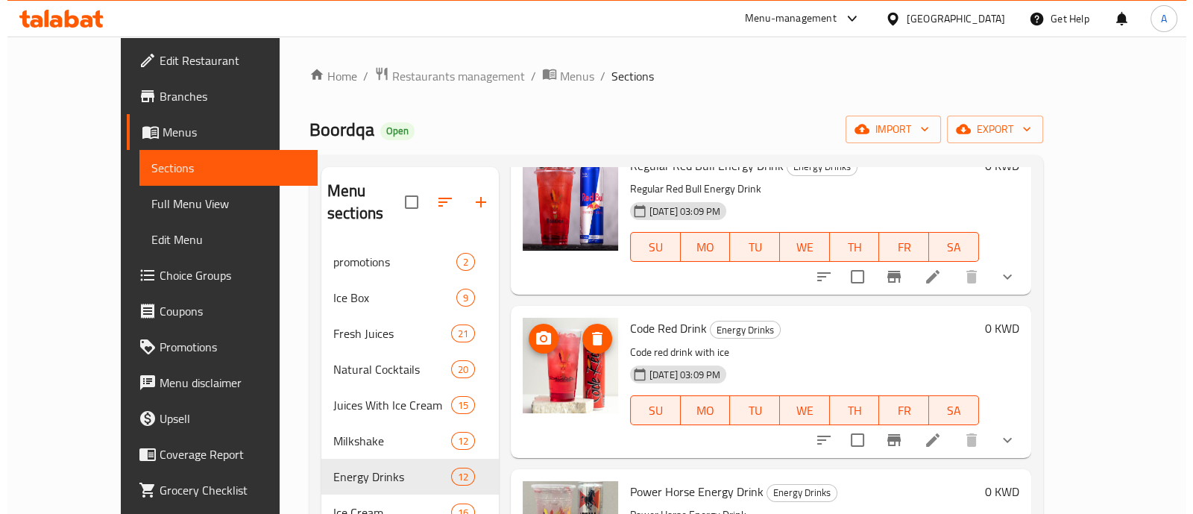
scroll to position [186, 0]
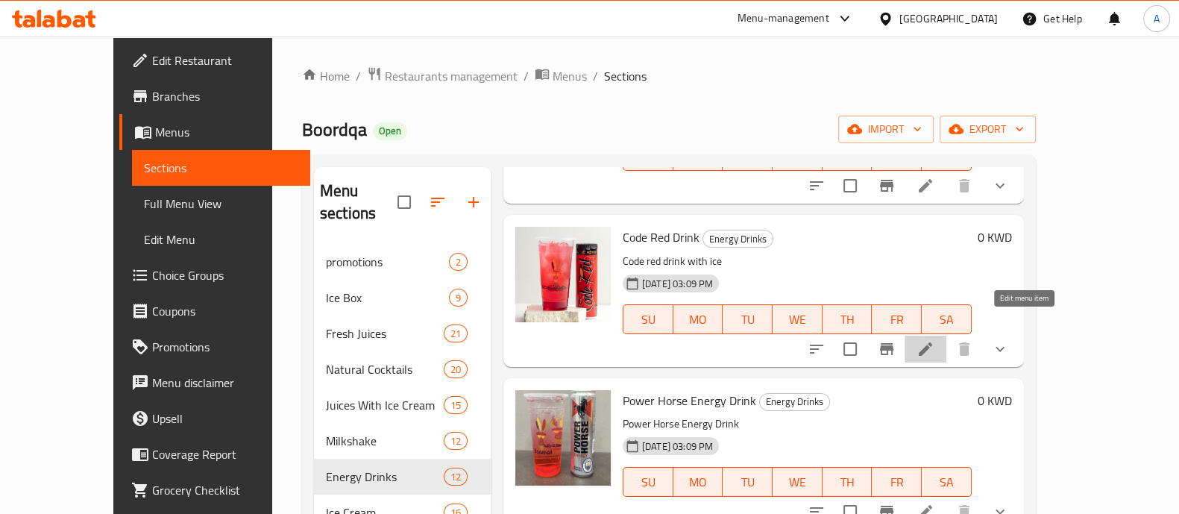
click at [932, 342] on icon at bounding box center [925, 348] width 13 height 13
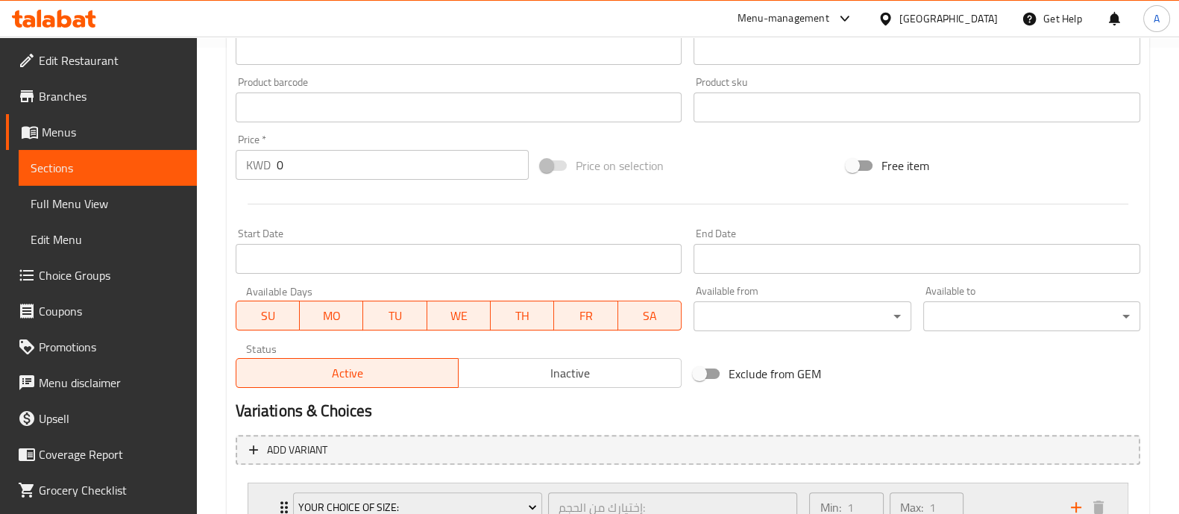
scroll to position [652, 0]
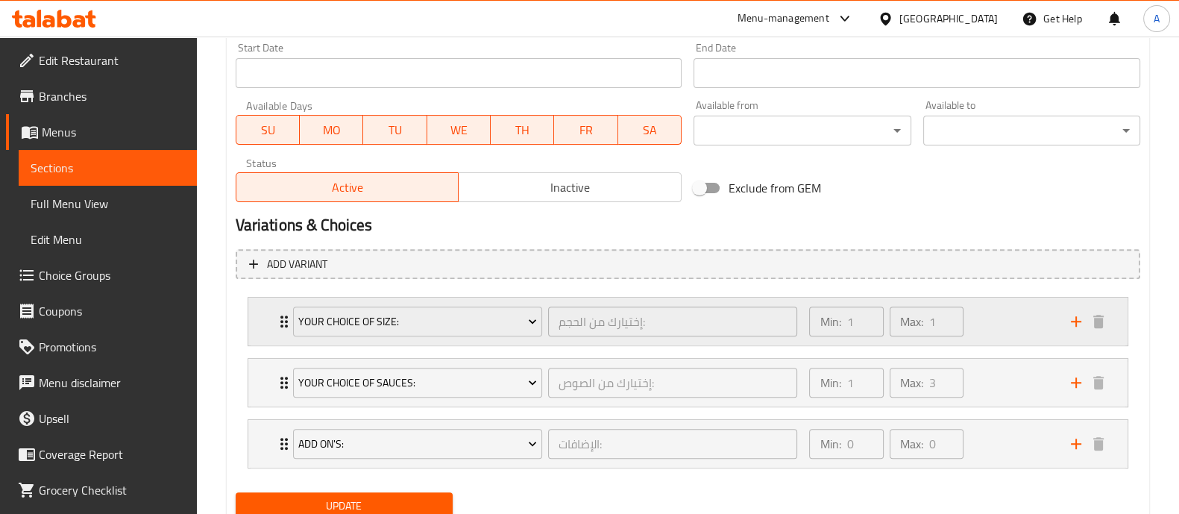
click at [275, 321] on icon "Expand" at bounding box center [284, 322] width 18 height 18
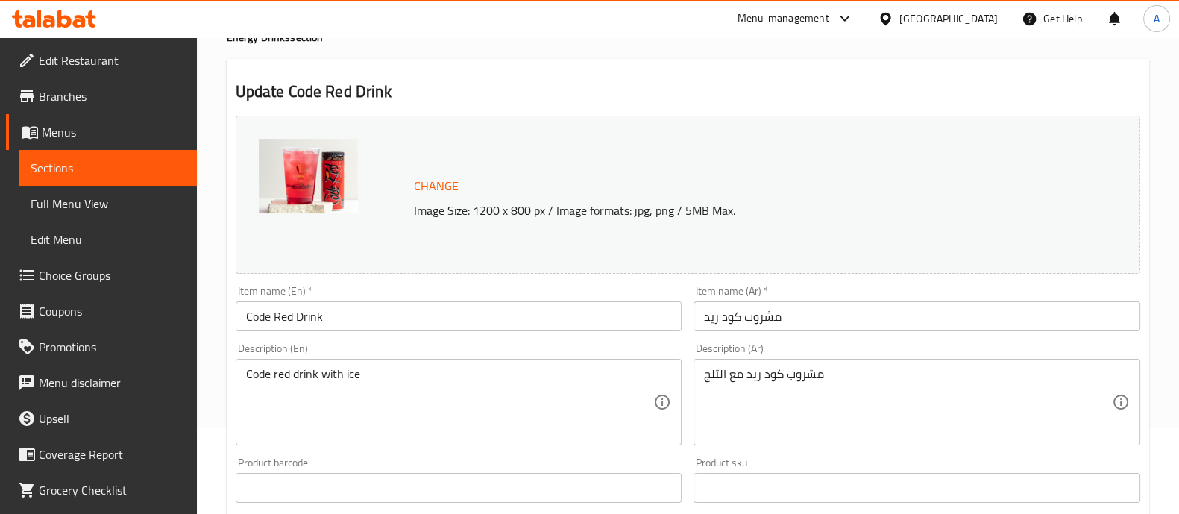
scroll to position [0, 0]
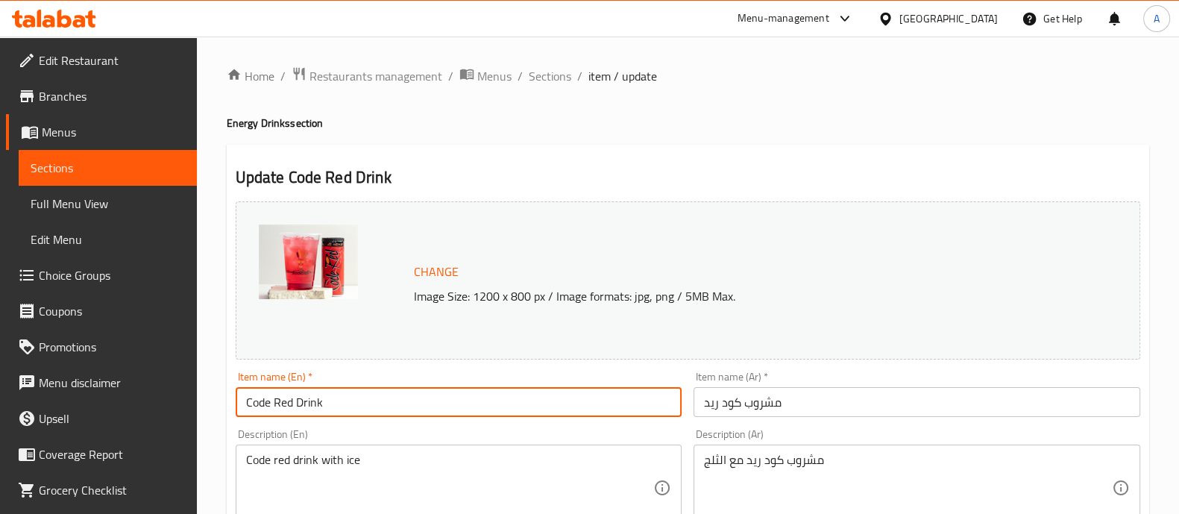
drag, startPoint x: 339, startPoint y: 407, endPoint x: 212, endPoint y: 406, distance: 126.8
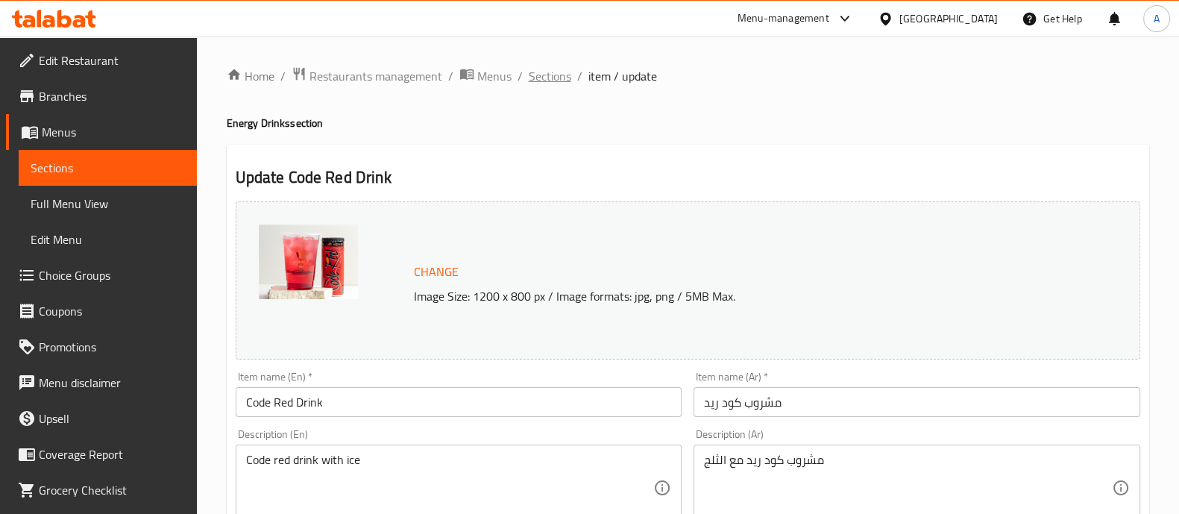
click at [538, 80] on span "Sections" at bounding box center [550, 76] width 43 height 18
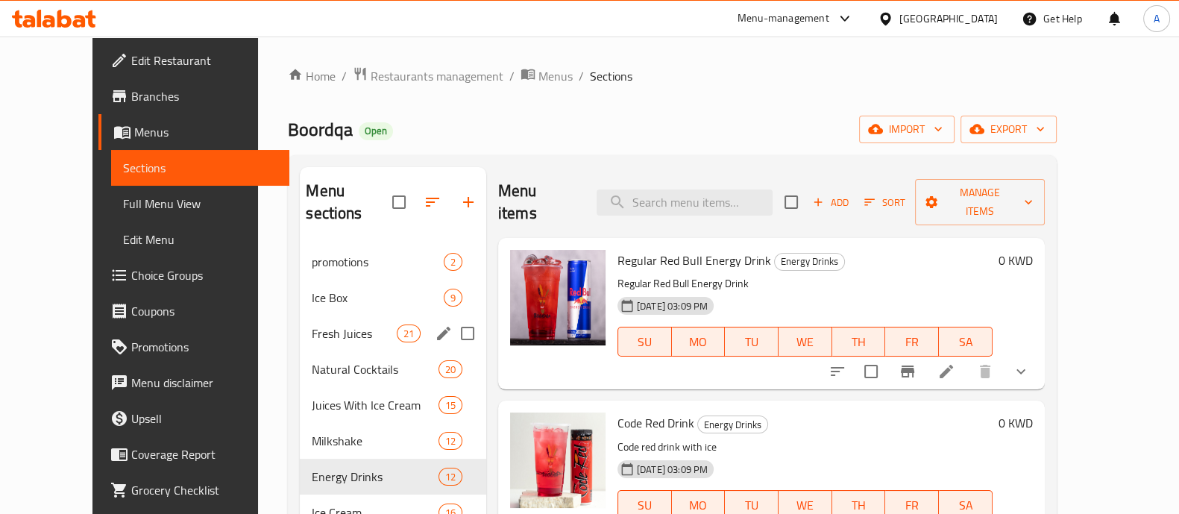
click at [313, 315] on div "Fresh Juices 21" at bounding box center [393, 333] width 186 height 36
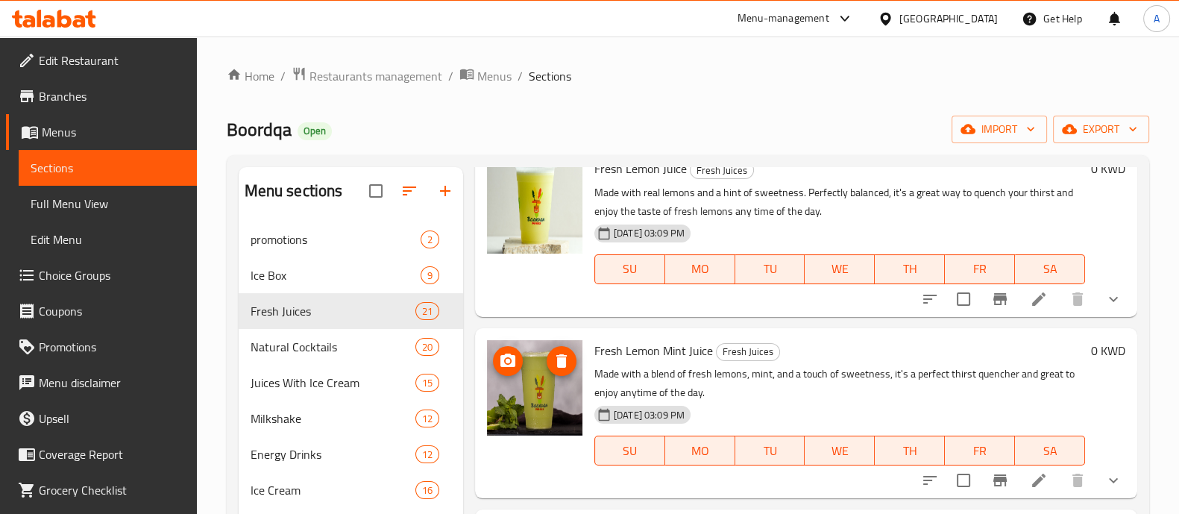
scroll to position [2516, 0]
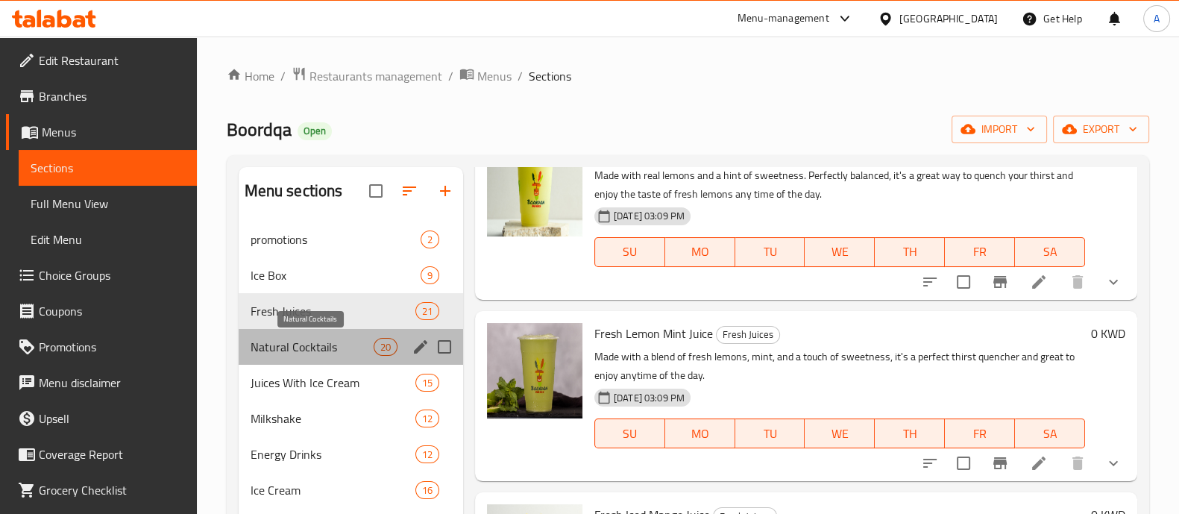
click at [349, 345] on span "Natural Cocktails" at bounding box center [312, 347] width 123 height 18
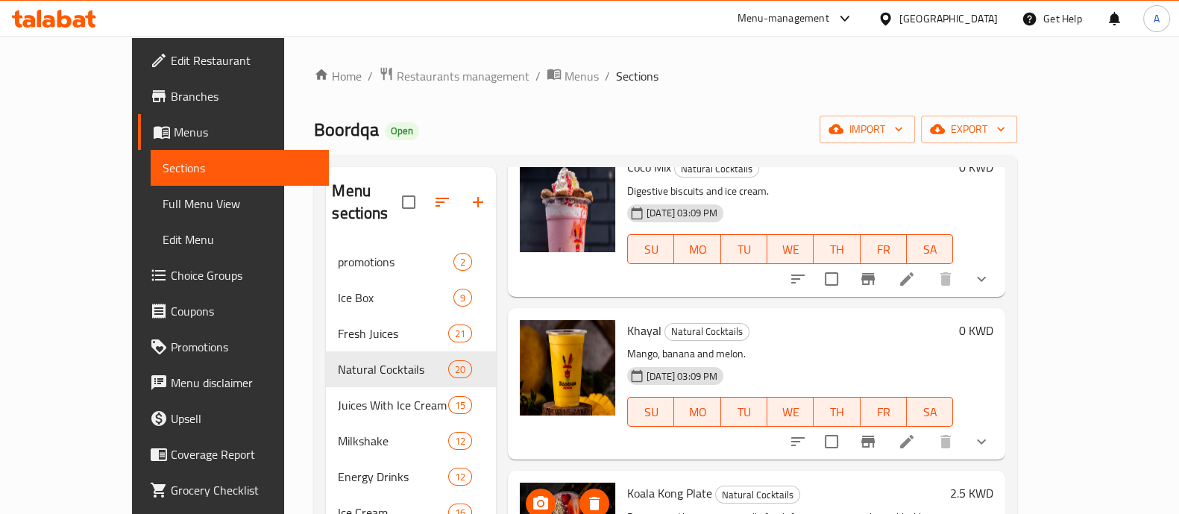
scroll to position [2781, 0]
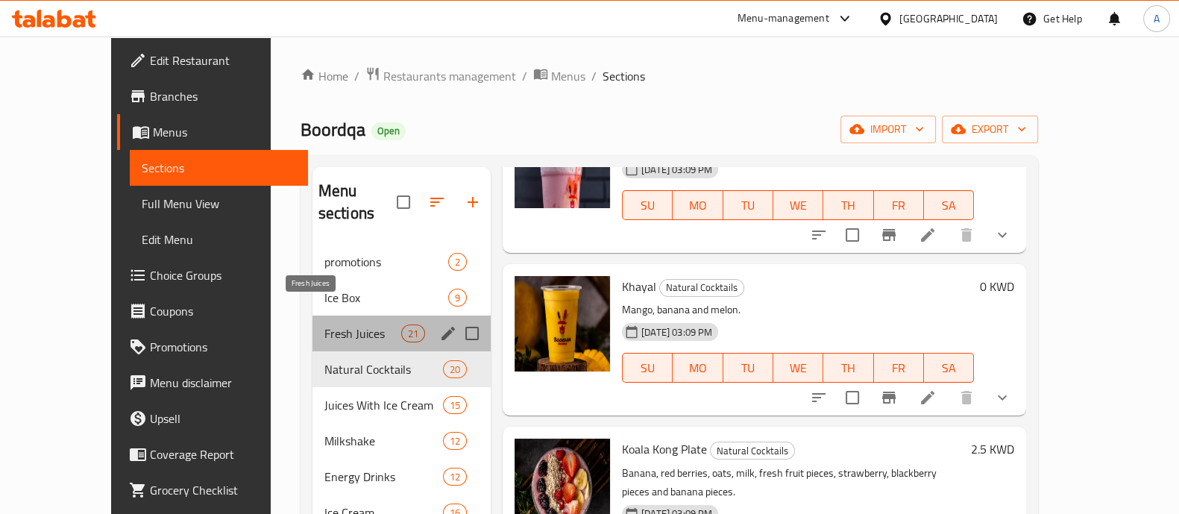
click at [324, 324] on span "Fresh Juices" at bounding box center [362, 333] width 77 height 18
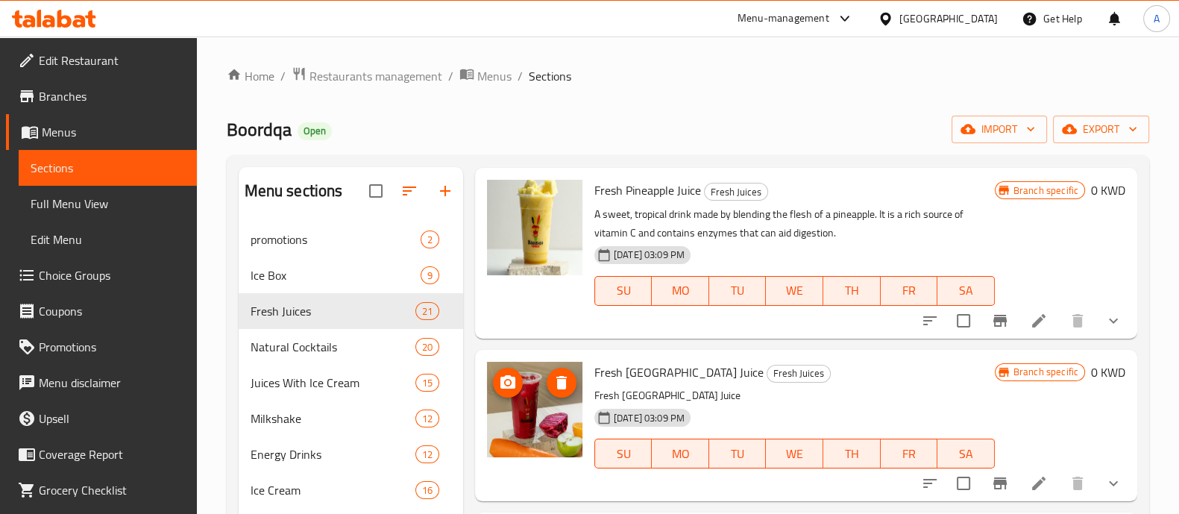
scroll to position [186, 0]
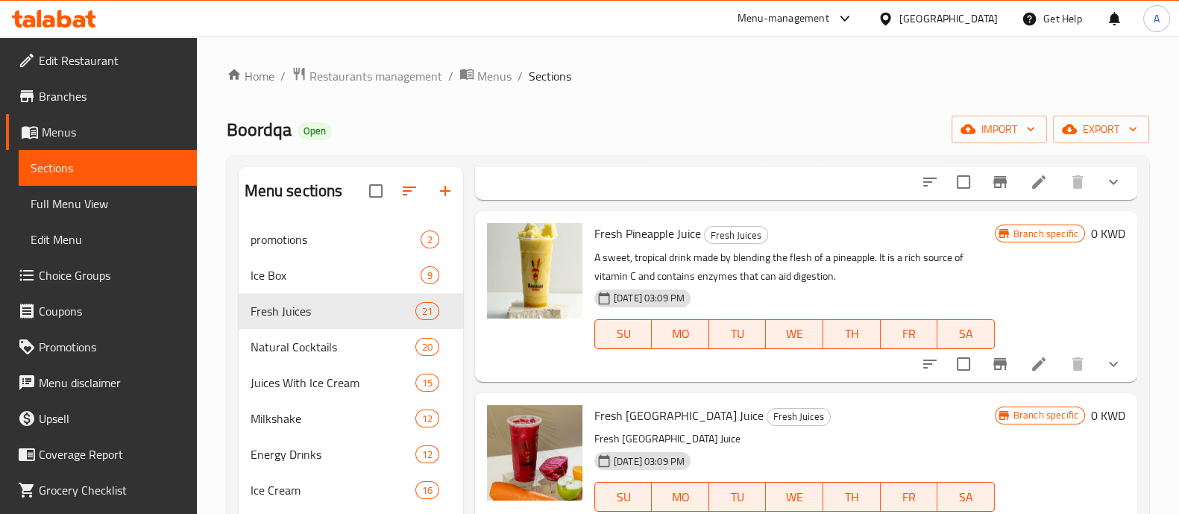
click at [69, 15] on icon at bounding box center [54, 19] width 84 height 18
